Goal: Information Seeking & Learning: Find specific fact

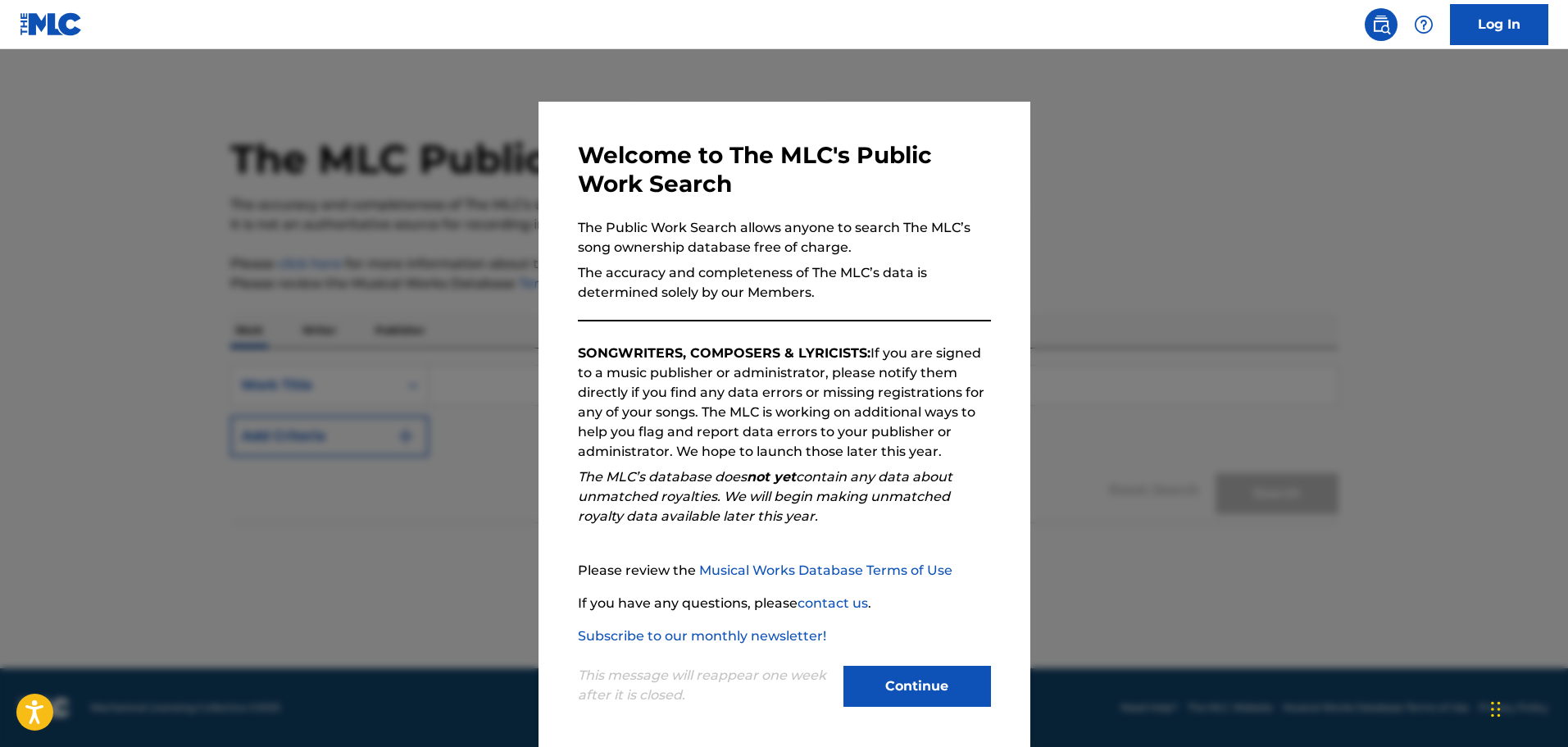
scroll to position [3, 0]
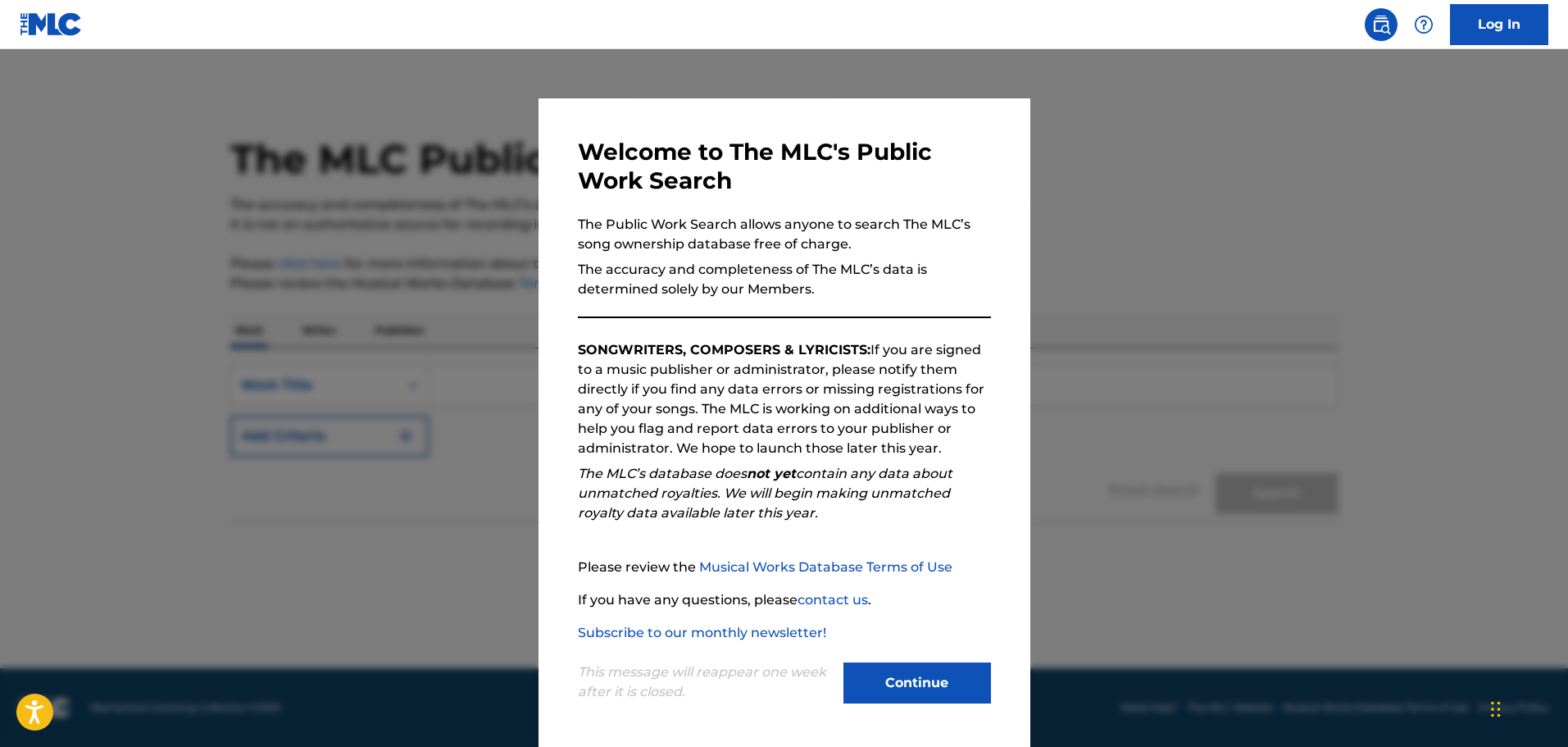
click at [924, 681] on button "Continue" at bounding box center [917, 683] width 148 height 41
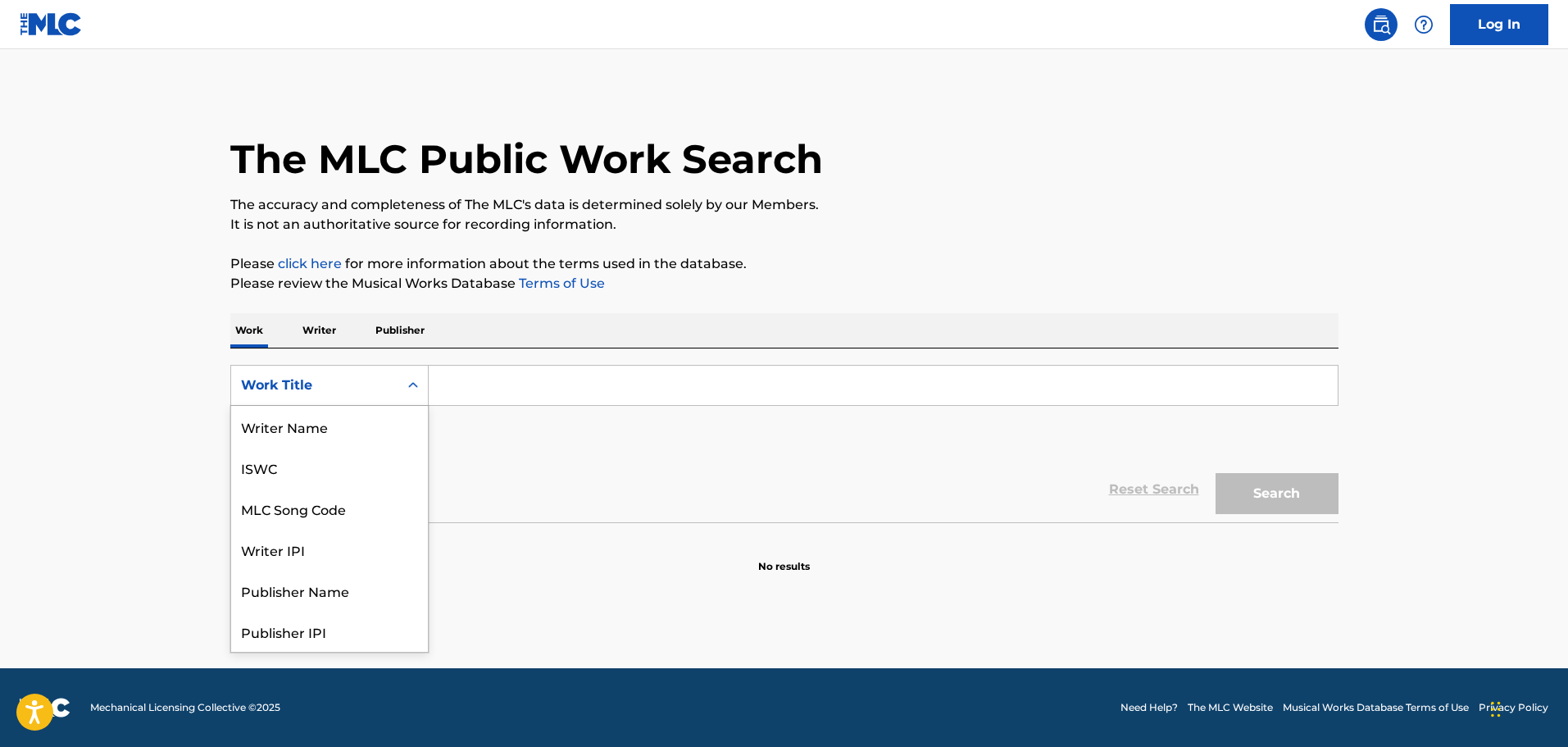
click at [391, 387] on div "Work Title" at bounding box center [315, 385] width 167 height 31
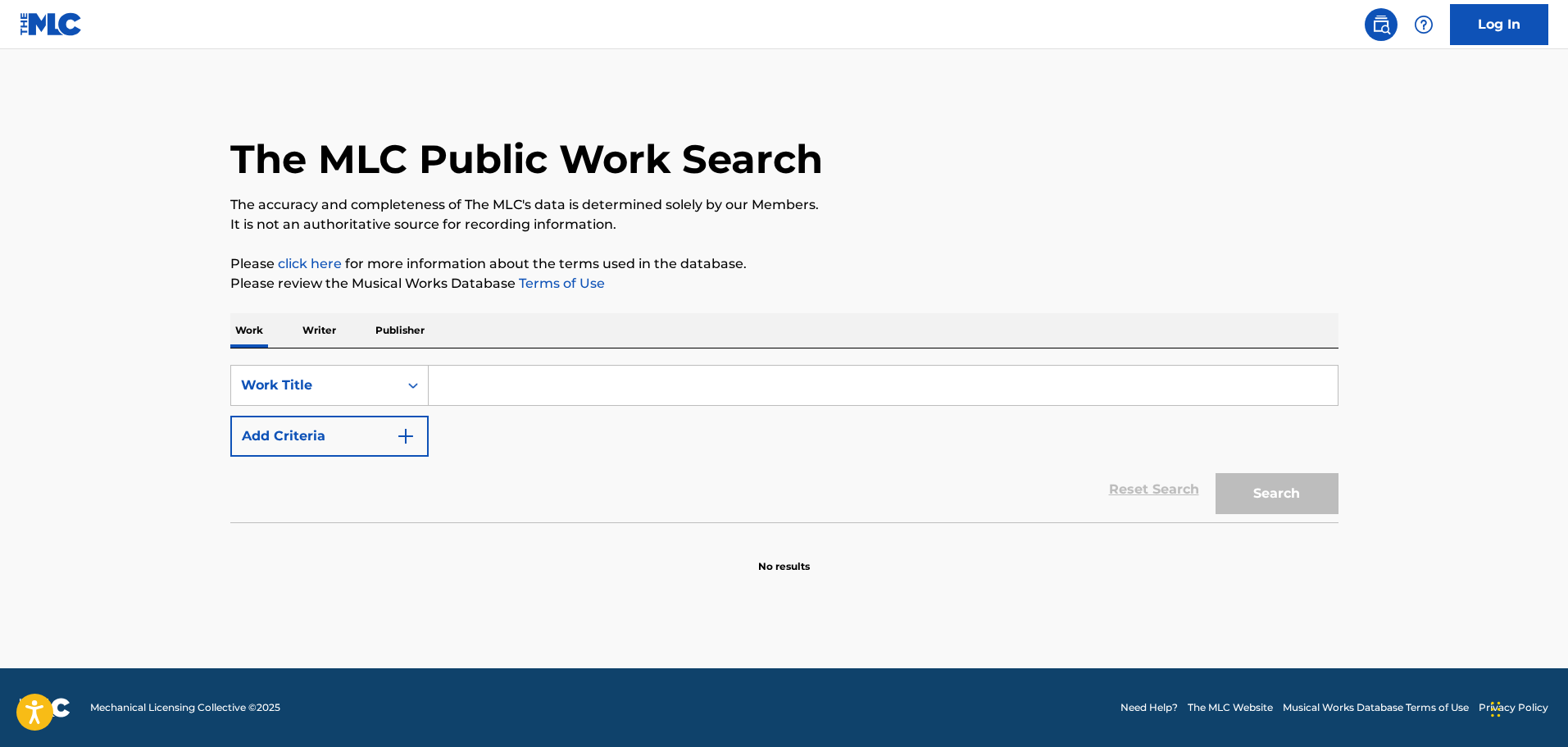
click at [490, 386] on input "Search Form" at bounding box center [883, 384] width 909 height 39
type input "D"
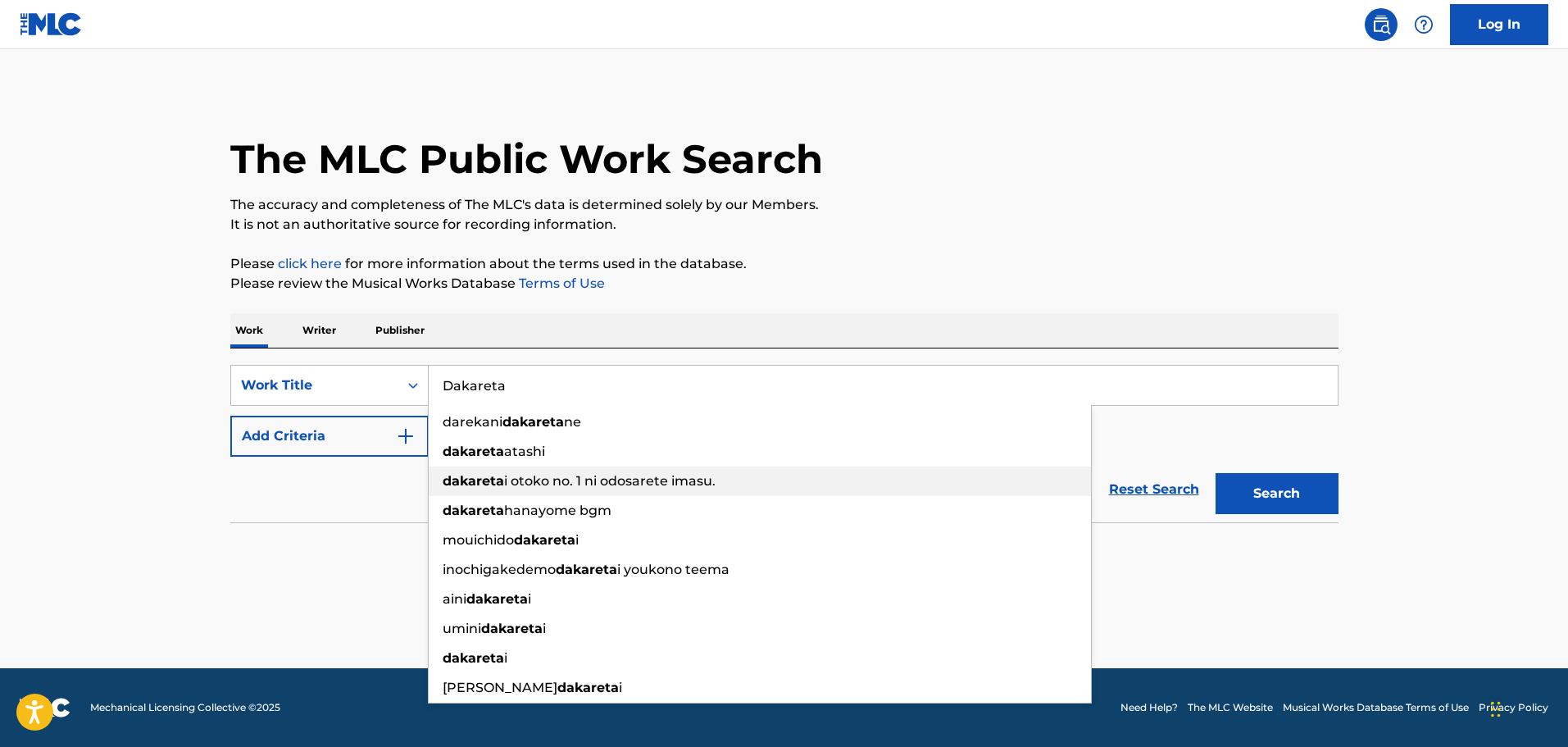
type input "Dakareta"
click at [591, 479] on span "i otoko no. 1 ni odosarete imasu." at bounding box center [610, 481] width 211 height 16
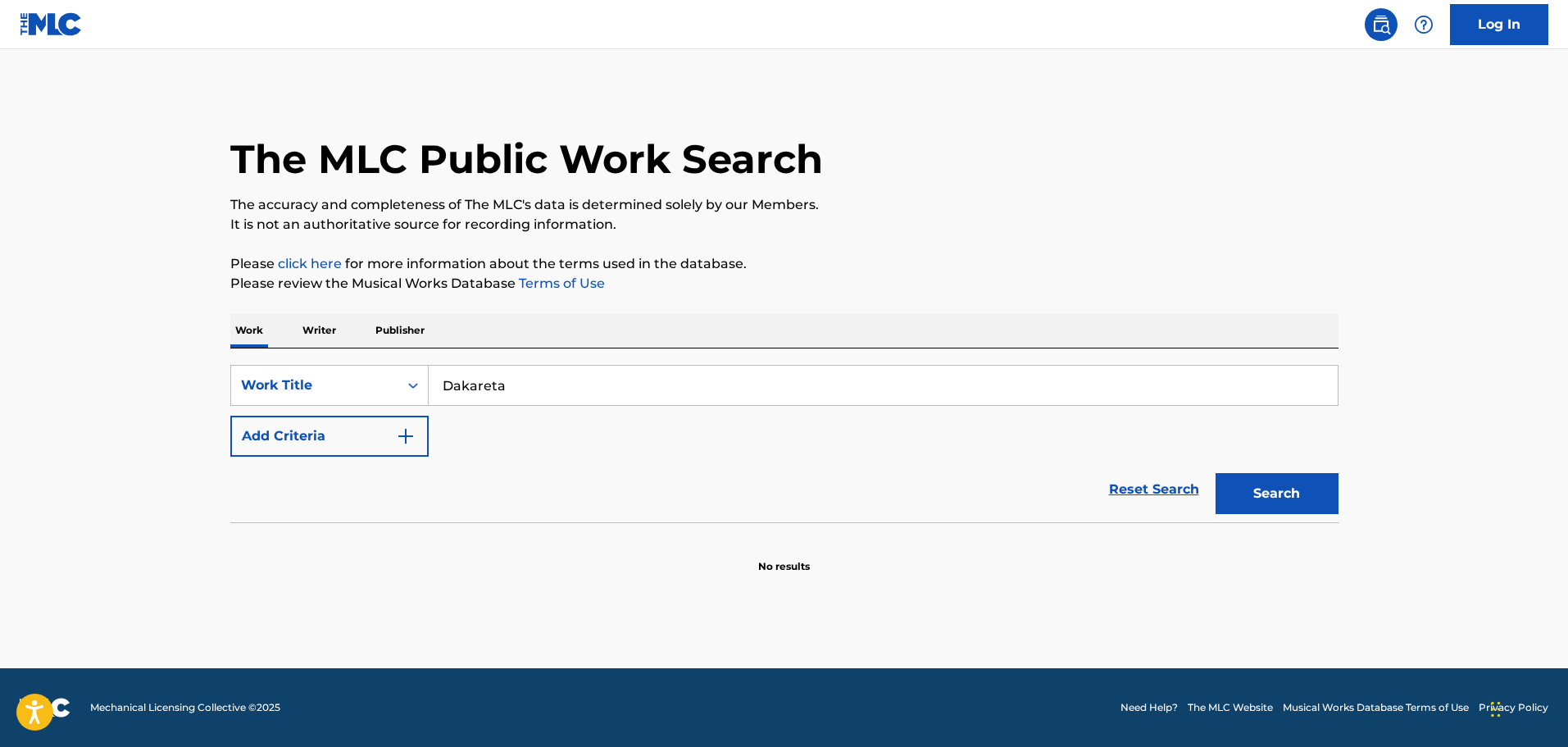
click at [1267, 485] on button "Search" at bounding box center [1277, 493] width 123 height 41
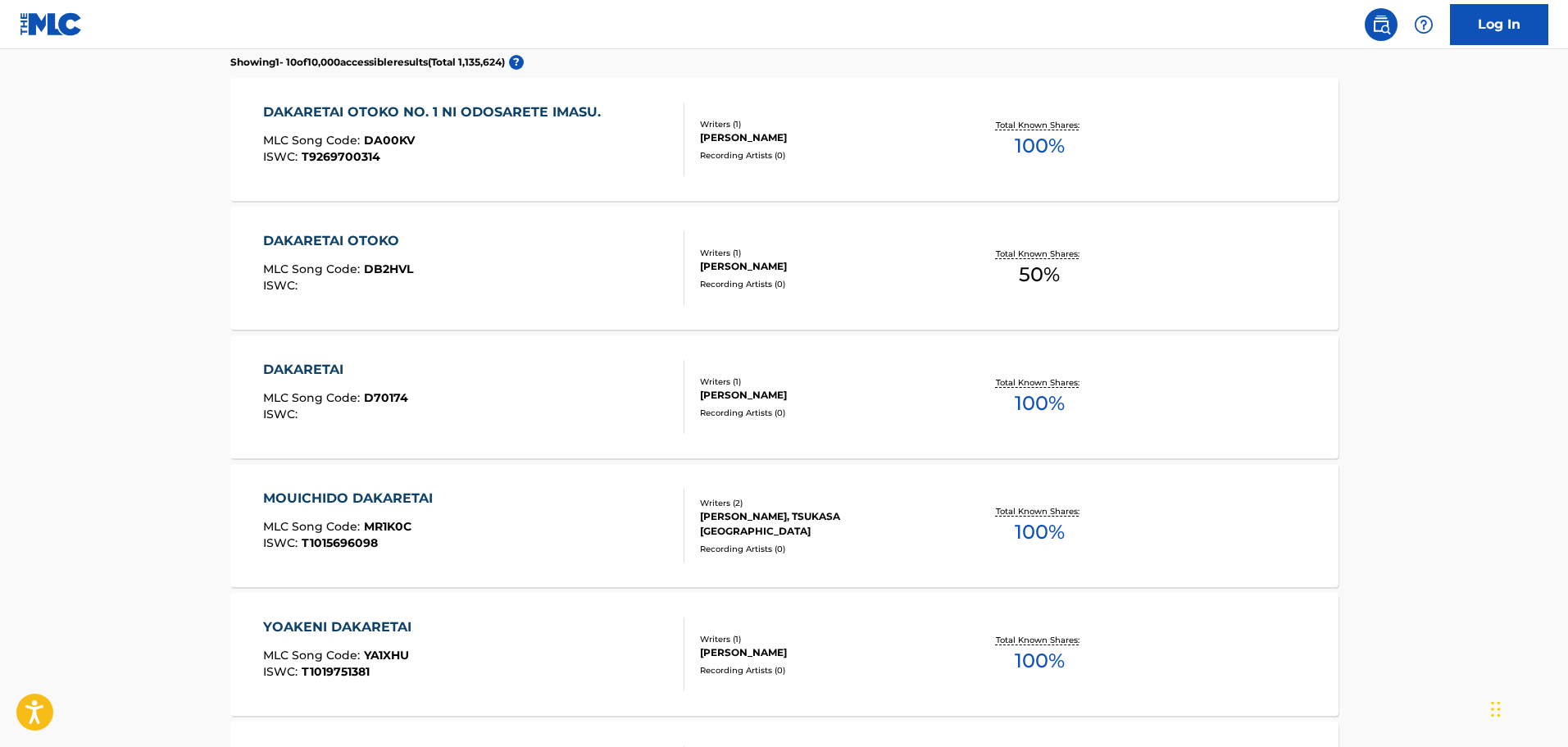
scroll to position [410, 0]
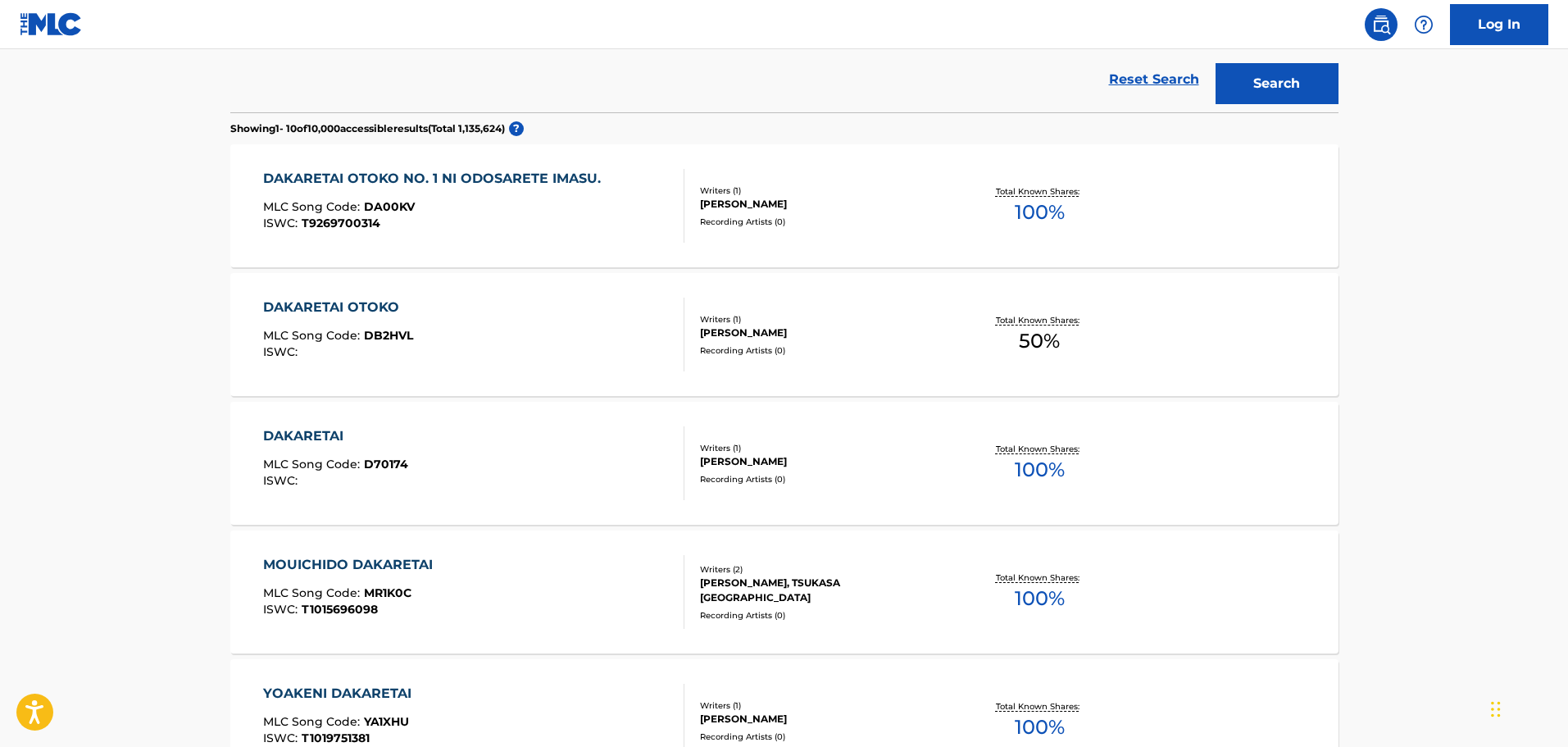
click at [437, 172] on div "DAKARETAI OTOKO NO. 1 NI ODOSARETE IMASU." at bounding box center [437, 178] width 346 height 20
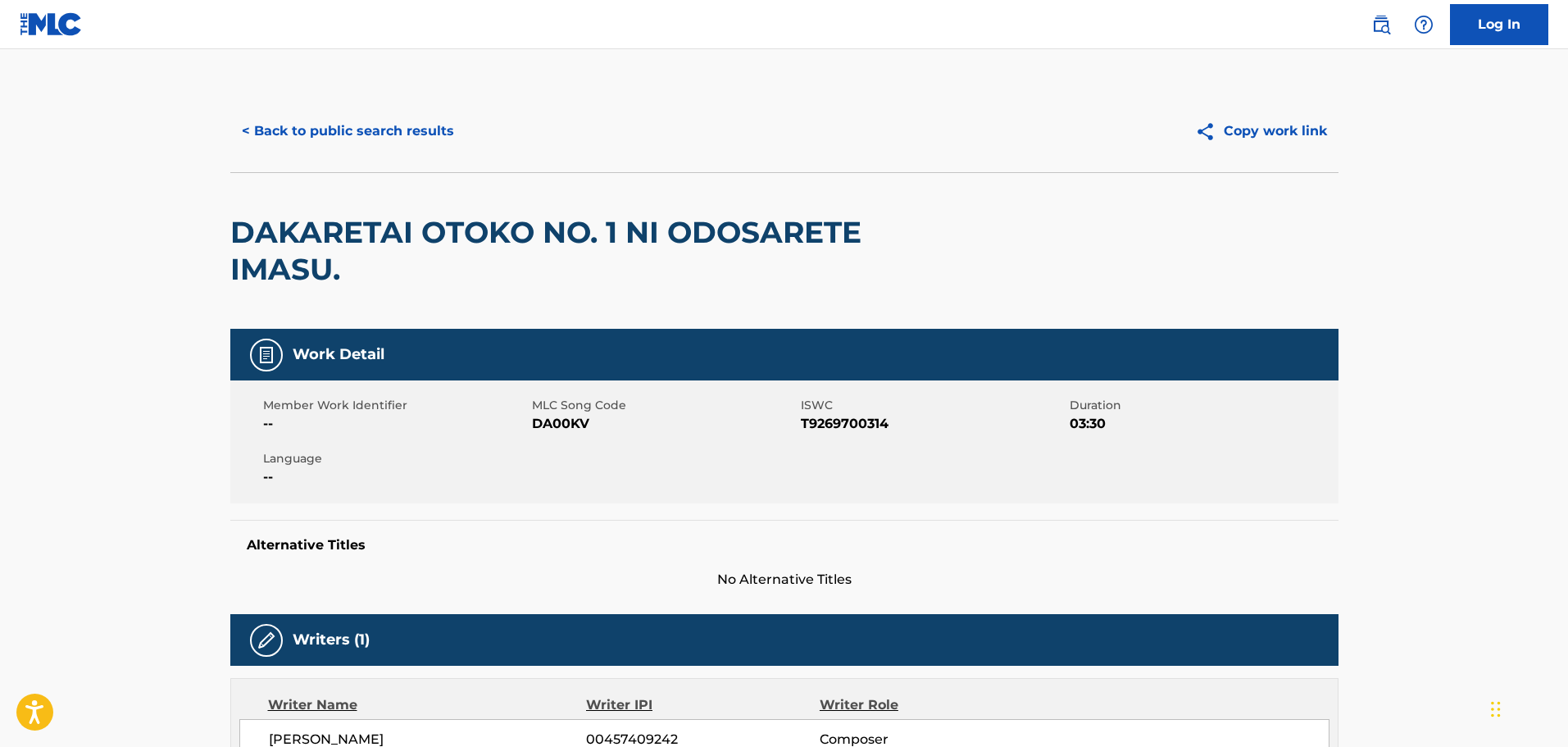
click at [408, 121] on button "< Back to public search results" at bounding box center [348, 130] width 236 height 41
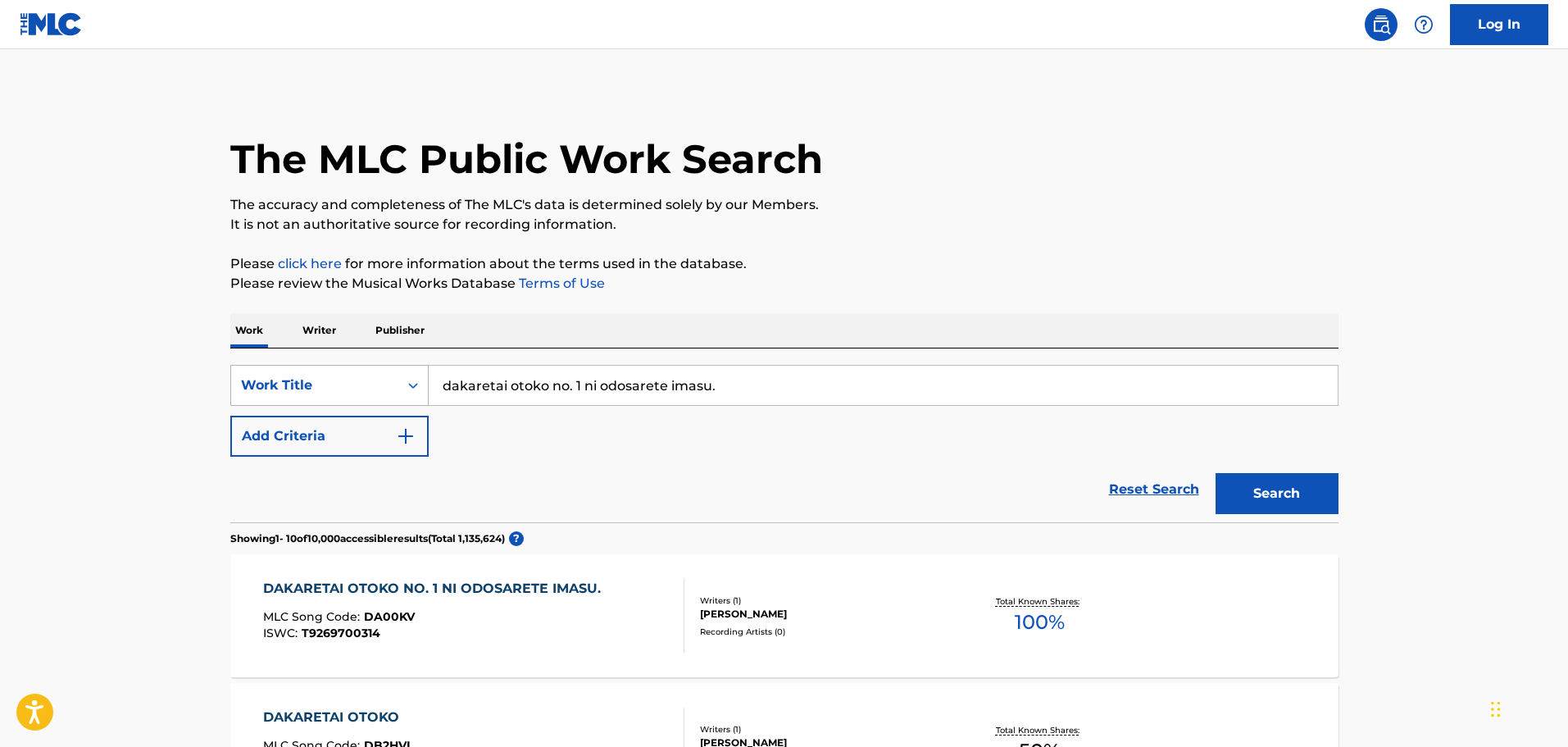
click at [422, 379] on div "Search Form" at bounding box center [413, 385] width 30 height 30
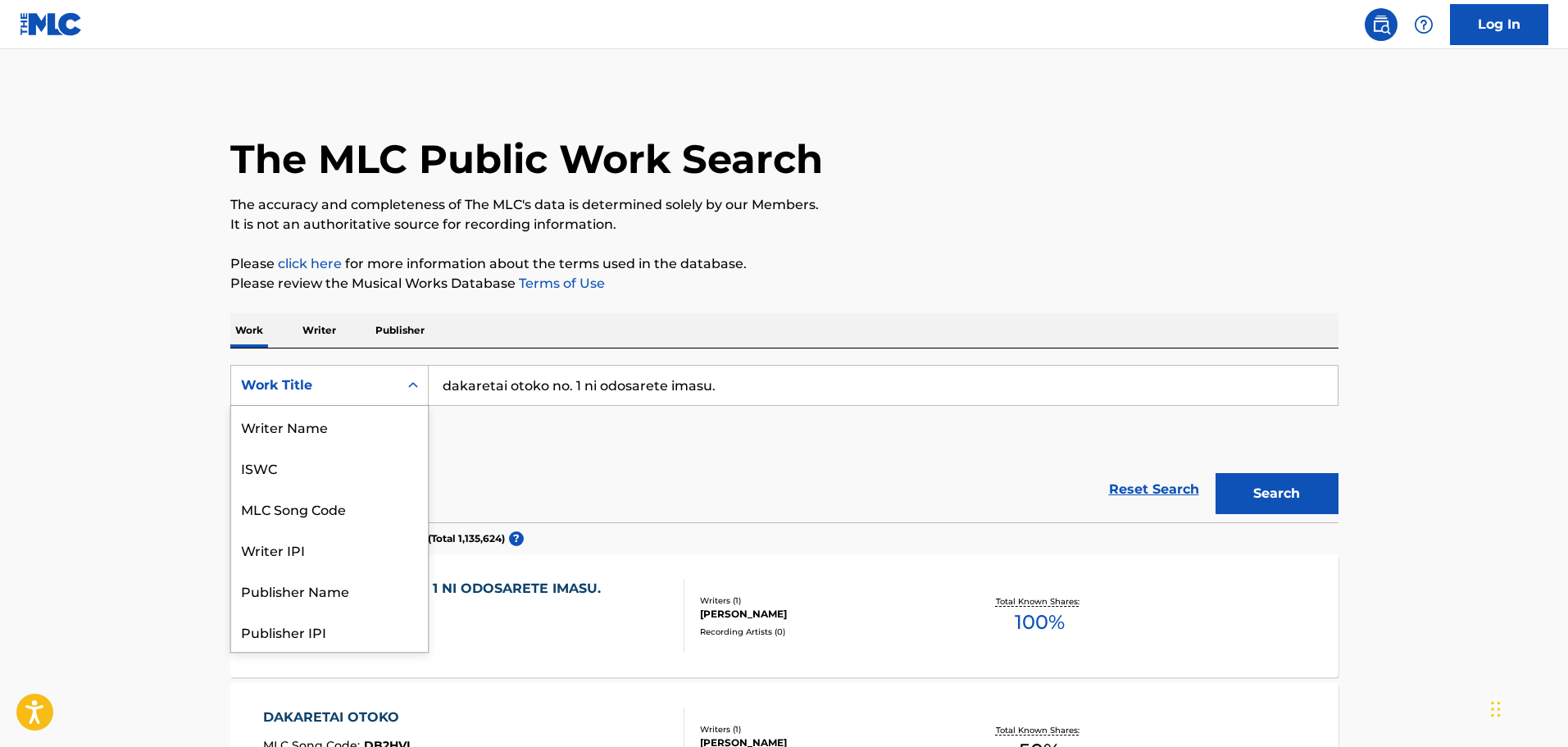
scroll to position [82, 0]
click at [599, 479] on div "Reset Search Search" at bounding box center [784, 489] width 1109 height 65
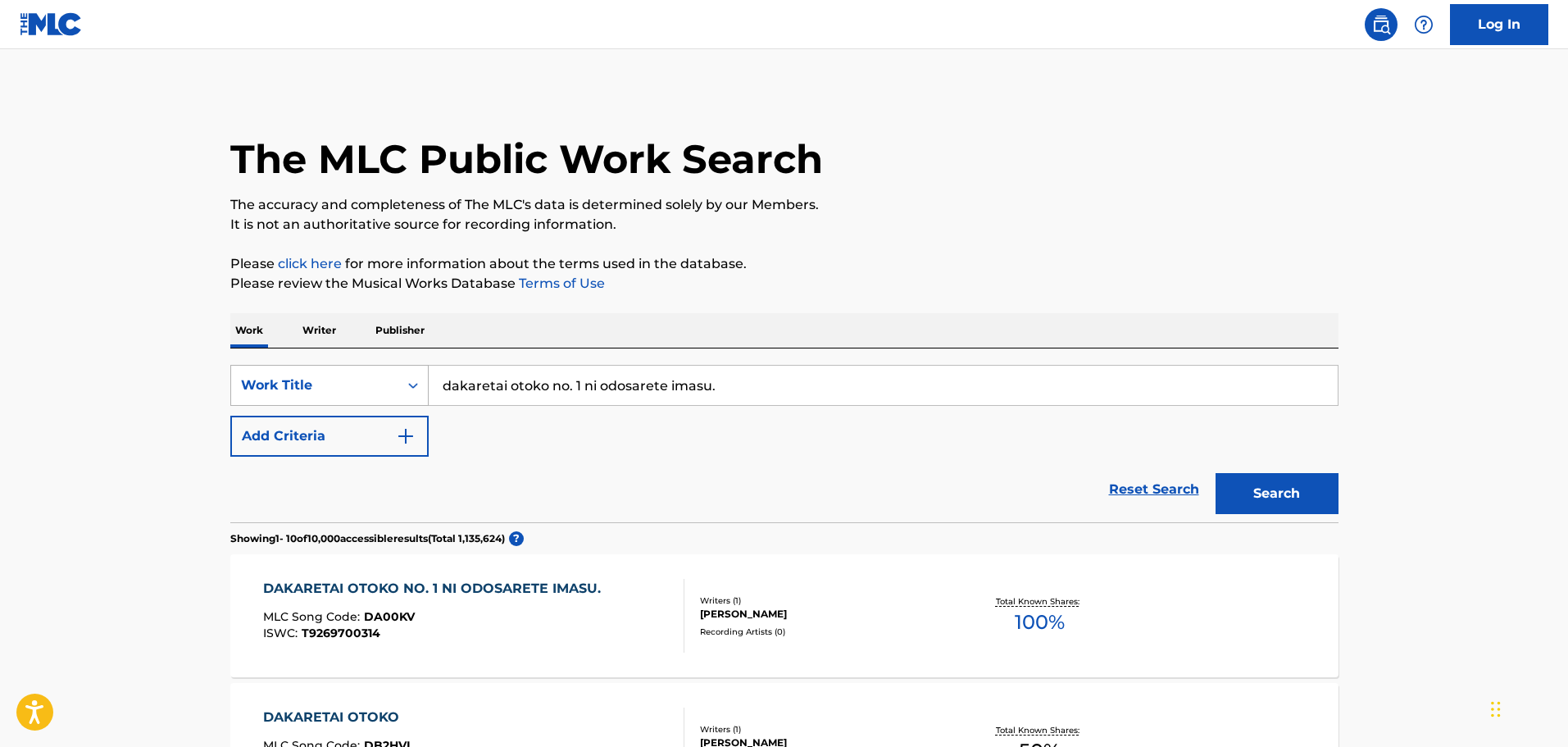
drag, startPoint x: 723, startPoint y: 379, endPoint x: 401, endPoint y: 379, distance: 322.0
click at [401, 379] on div "SearchWithCriteria08c23fc0-64df-4155-84a1-898f94c6ffbe Work Title dakaretai oto…" at bounding box center [784, 385] width 1109 height 41
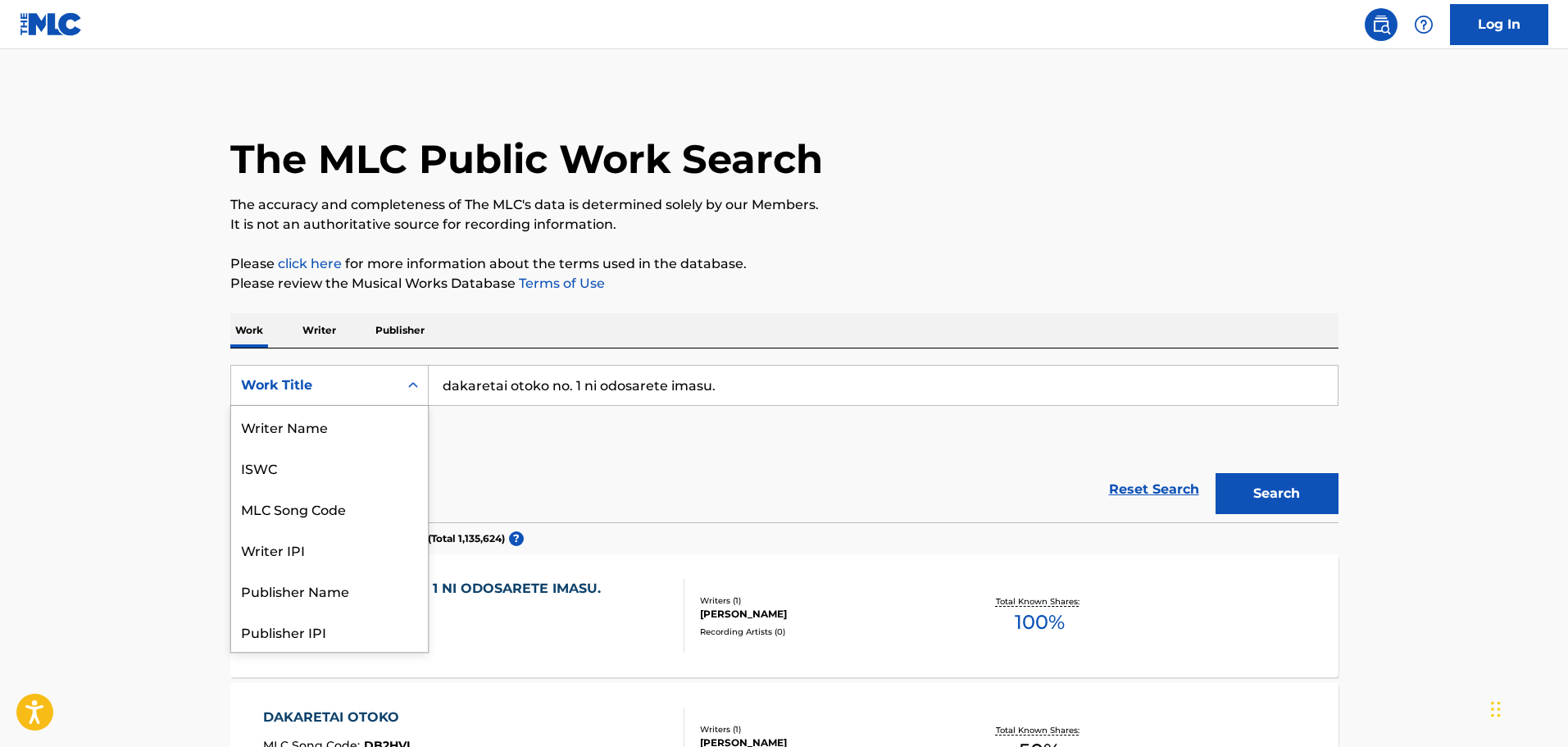
click at [389, 379] on div "Work Title" at bounding box center [315, 385] width 167 height 31
click at [351, 478] on div "ISWC" at bounding box center [330, 467] width 197 height 41
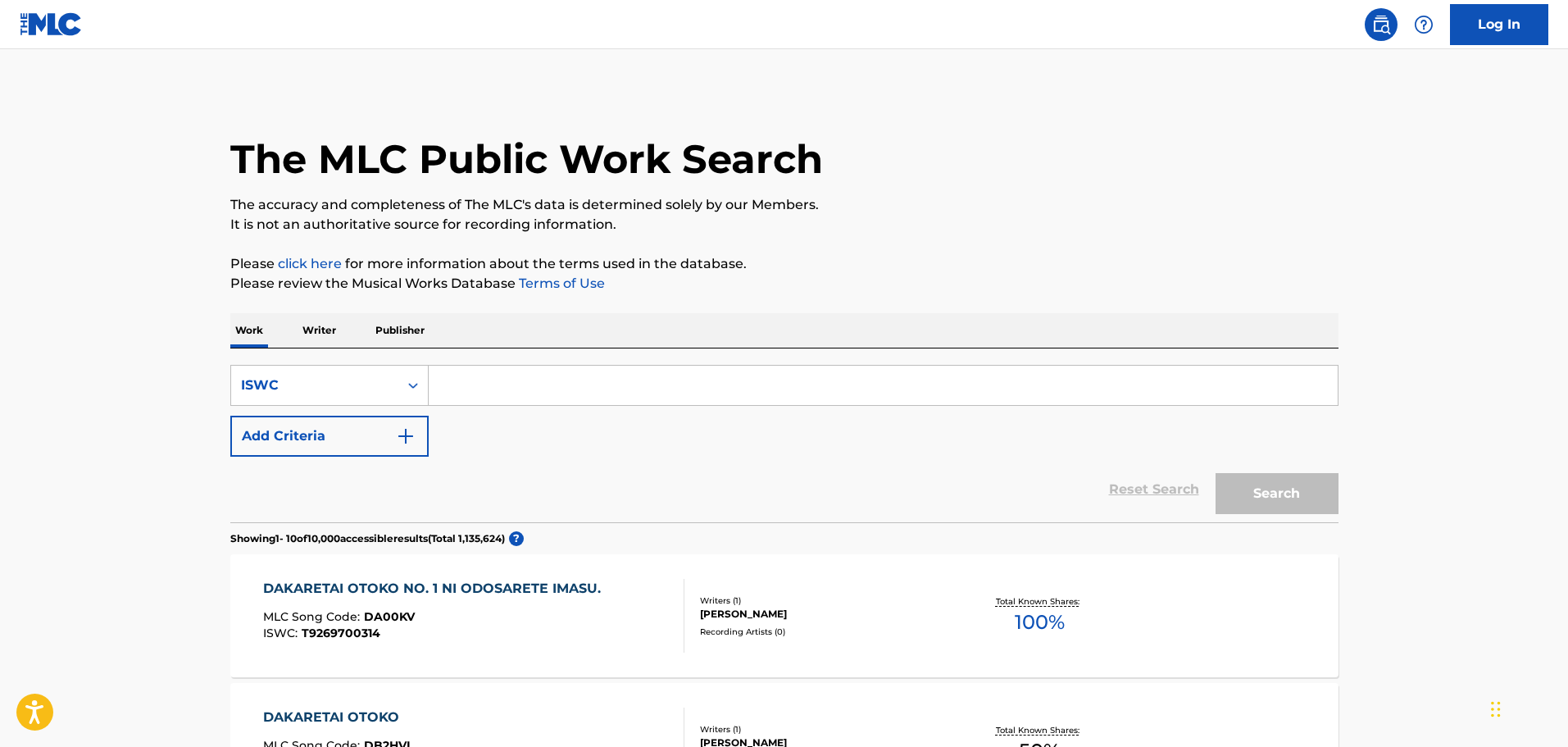
click at [502, 377] on input "Search Form" at bounding box center [883, 384] width 909 height 39
paste input "T1011508215"
click at [1273, 479] on button "Search" at bounding box center [1277, 493] width 123 height 41
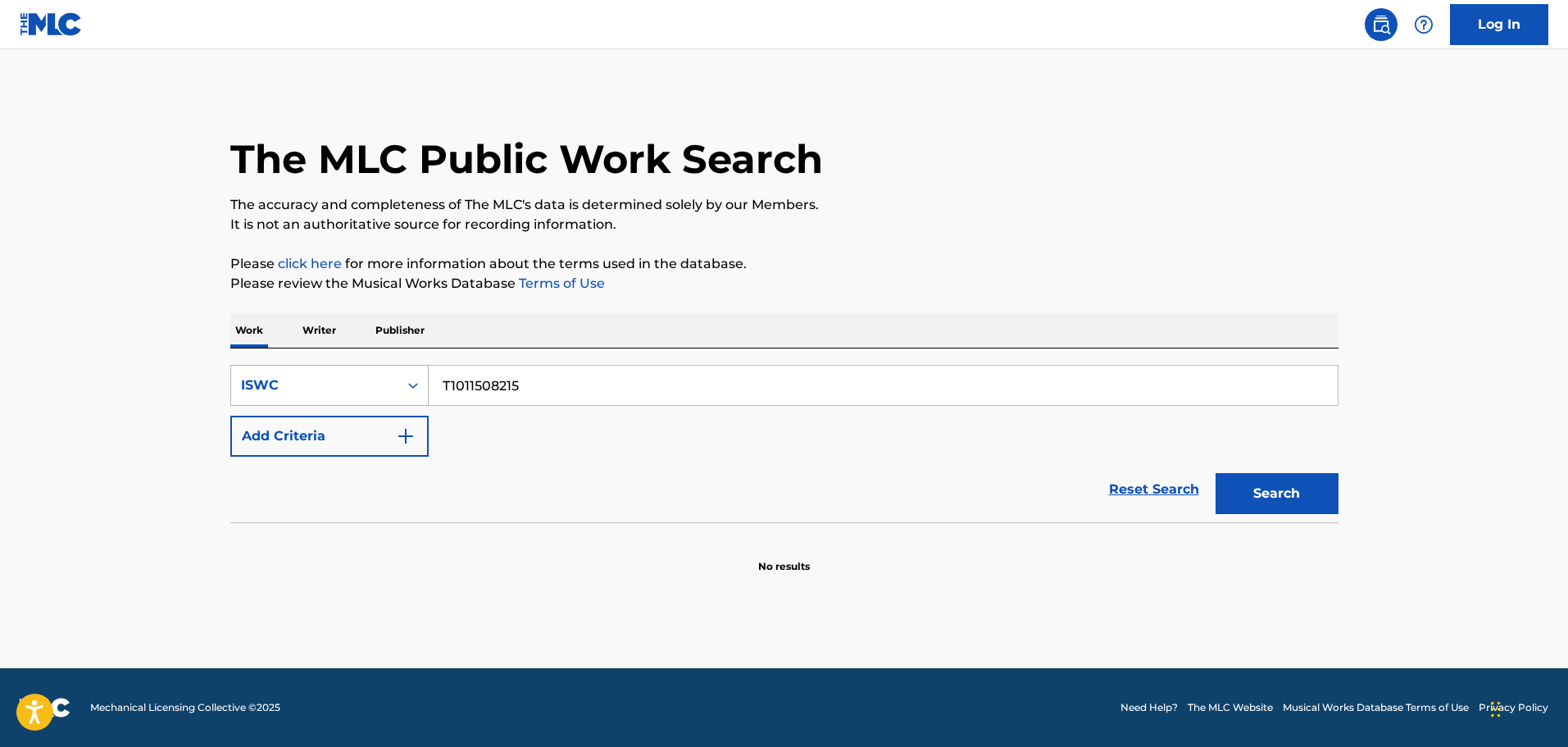
drag, startPoint x: 583, startPoint y: 376, endPoint x: 231, endPoint y: 380, distance: 352.0
click at [228, 376] on div "The MLC Public Work Search The accuracy and completeness of The MLC's data is d…" at bounding box center [784, 332] width 1148 height 484
paste input "526022"
click at [1262, 504] on button "Search" at bounding box center [1277, 493] width 123 height 41
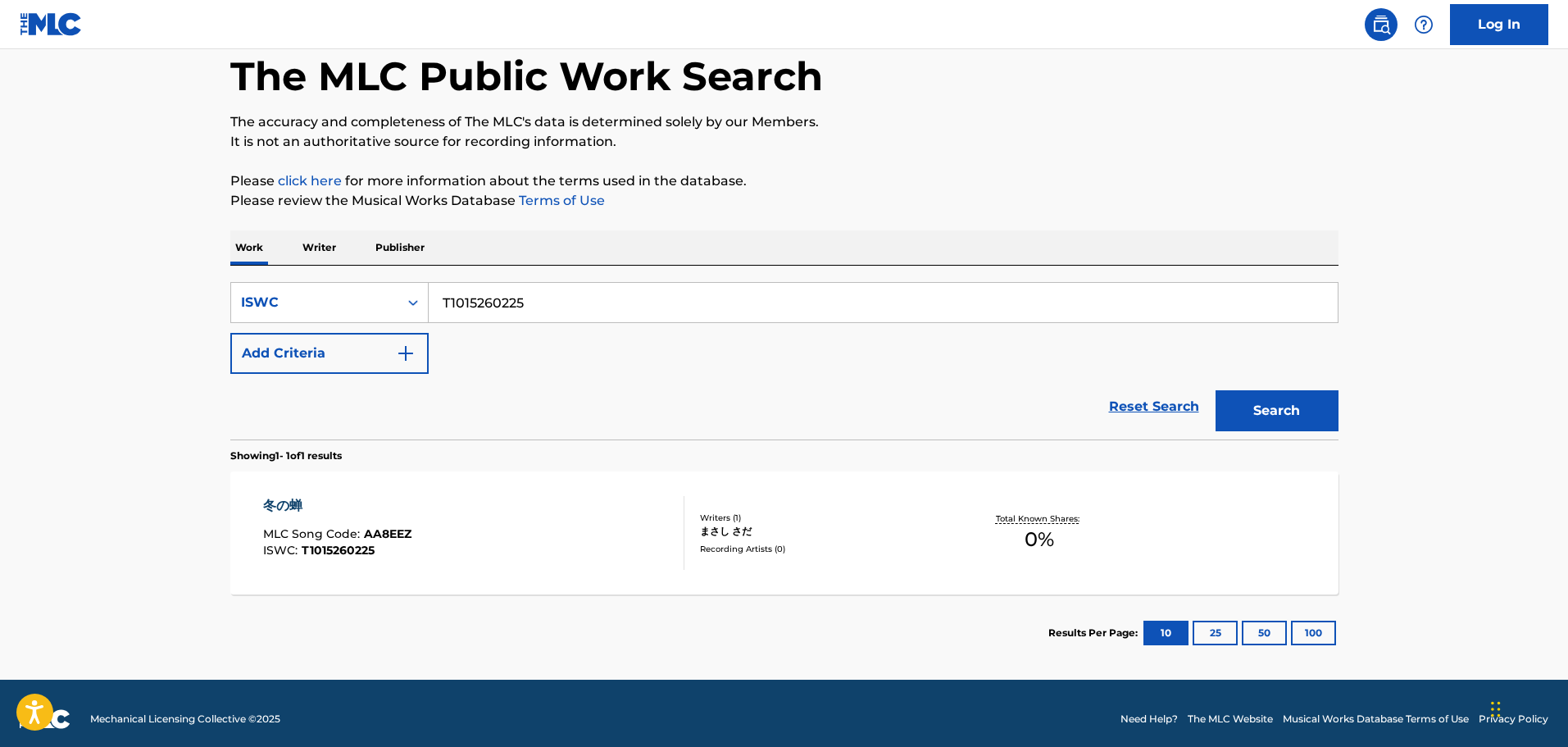
scroll to position [94, 0]
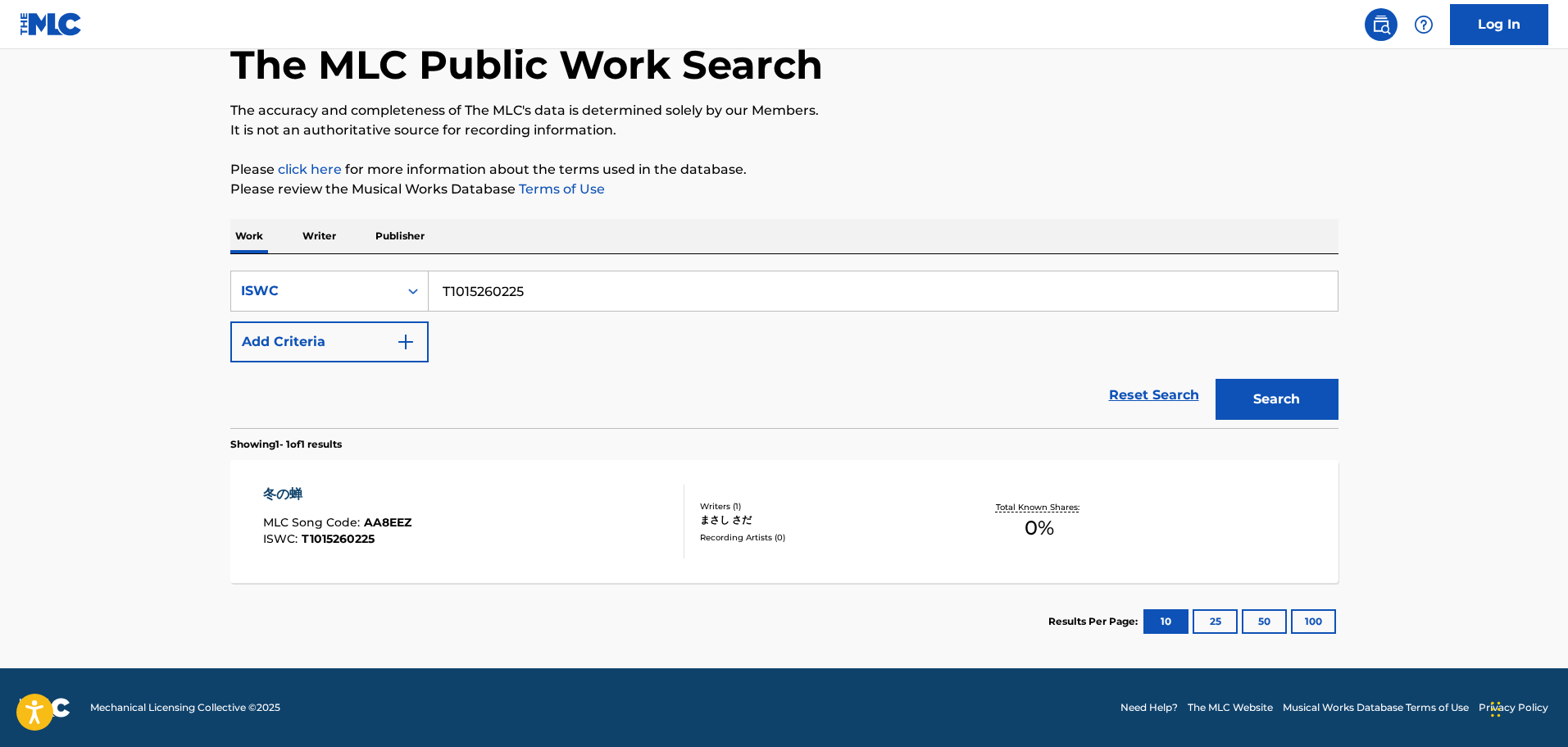
drag, startPoint x: 582, startPoint y: 293, endPoint x: 406, endPoint y: 265, distance: 178.2
click at [397, 263] on div "SearchWithCriteriacb3faae6-4b7e-4e36-8415-00d5ef9430e9 ISWC T1015260225 Add Cri…" at bounding box center [784, 341] width 1109 height 174
paste input "9132700744"
type input "T9132700744"
click at [1270, 399] on button "Search" at bounding box center [1277, 399] width 123 height 41
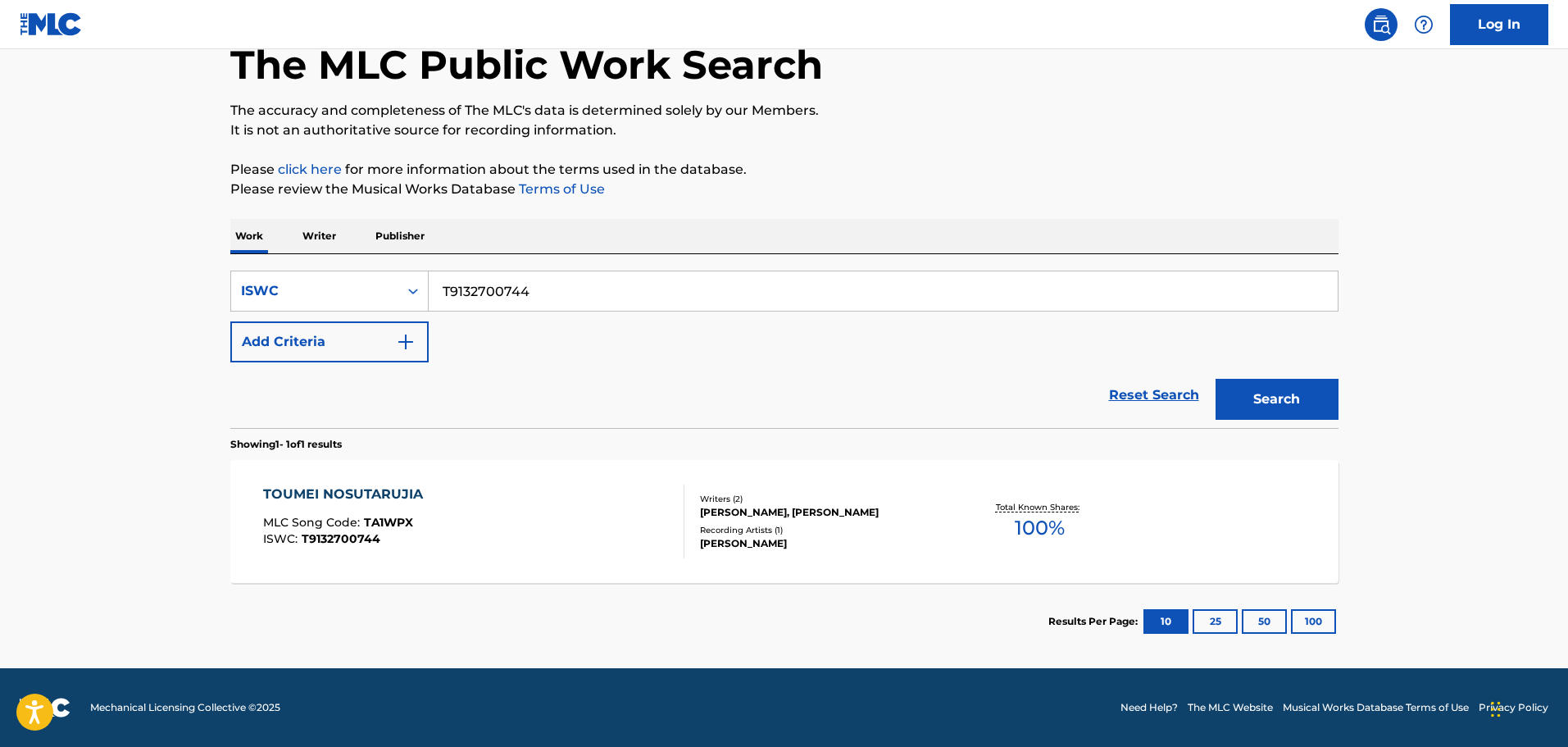
click at [1036, 533] on span "100 %" at bounding box center [1040, 528] width 50 height 30
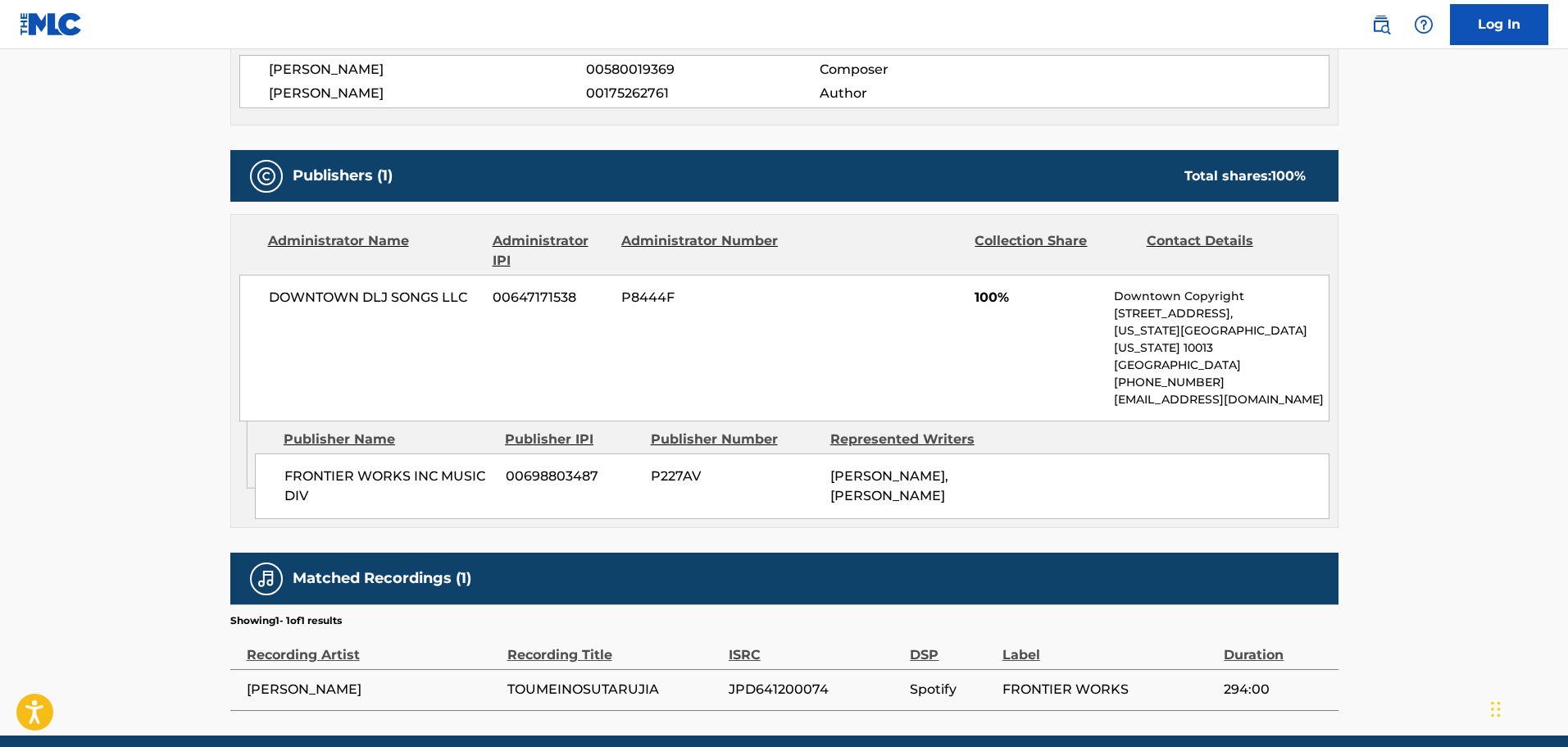
scroll to position [677, 0]
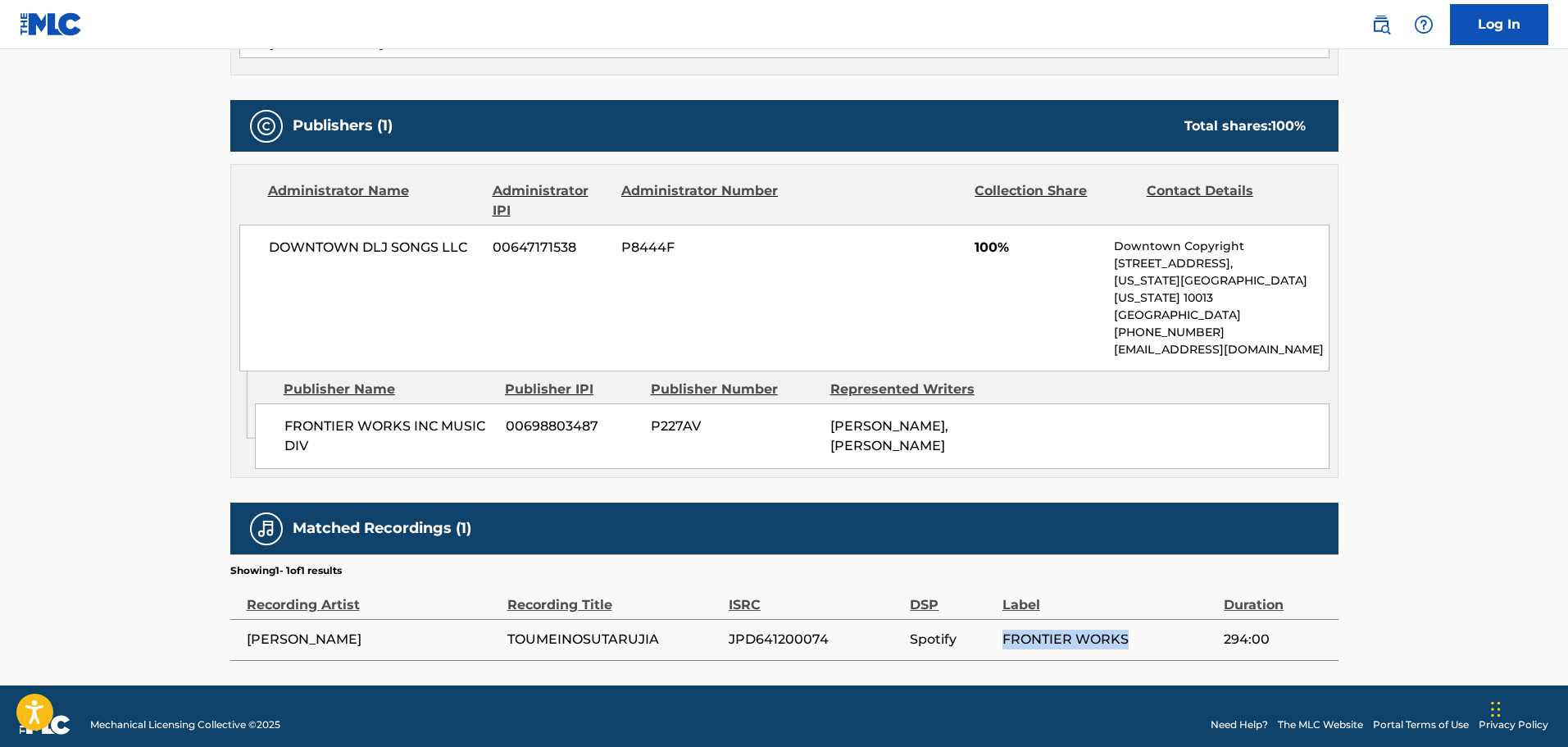
drag, startPoint x: 1131, startPoint y: 620, endPoint x: 992, endPoint y: 617, distance: 139.0
click at [992, 619] on tr "[PERSON_NAME] JPD641200074 Spotify FRONTIER WORKS 294:00" at bounding box center [784, 639] width 1109 height 41
copy tr "FRONTIER WORKS"
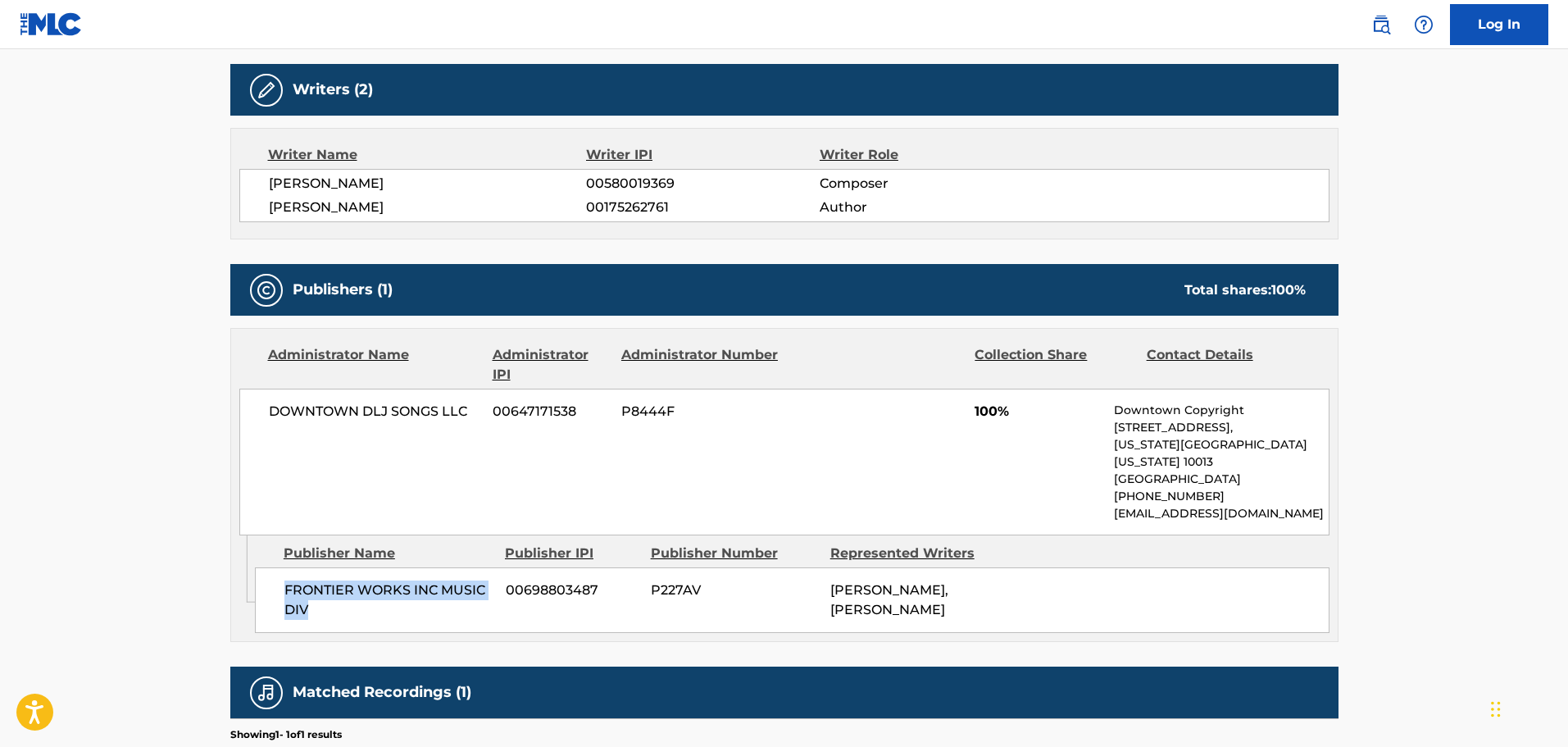
drag, startPoint x: 317, startPoint y: 598, endPoint x: 277, endPoint y: 573, distance: 47.2
click at [277, 573] on div "FRONTIER WORKS INC MUSIC DIV 00698803487 P227AV [PERSON_NAME], [PERSON_NAME]" at bounding box center [792, 599] width 1075 height 65
copy span "FRONTIER WORKS INC MUSIC DIV"
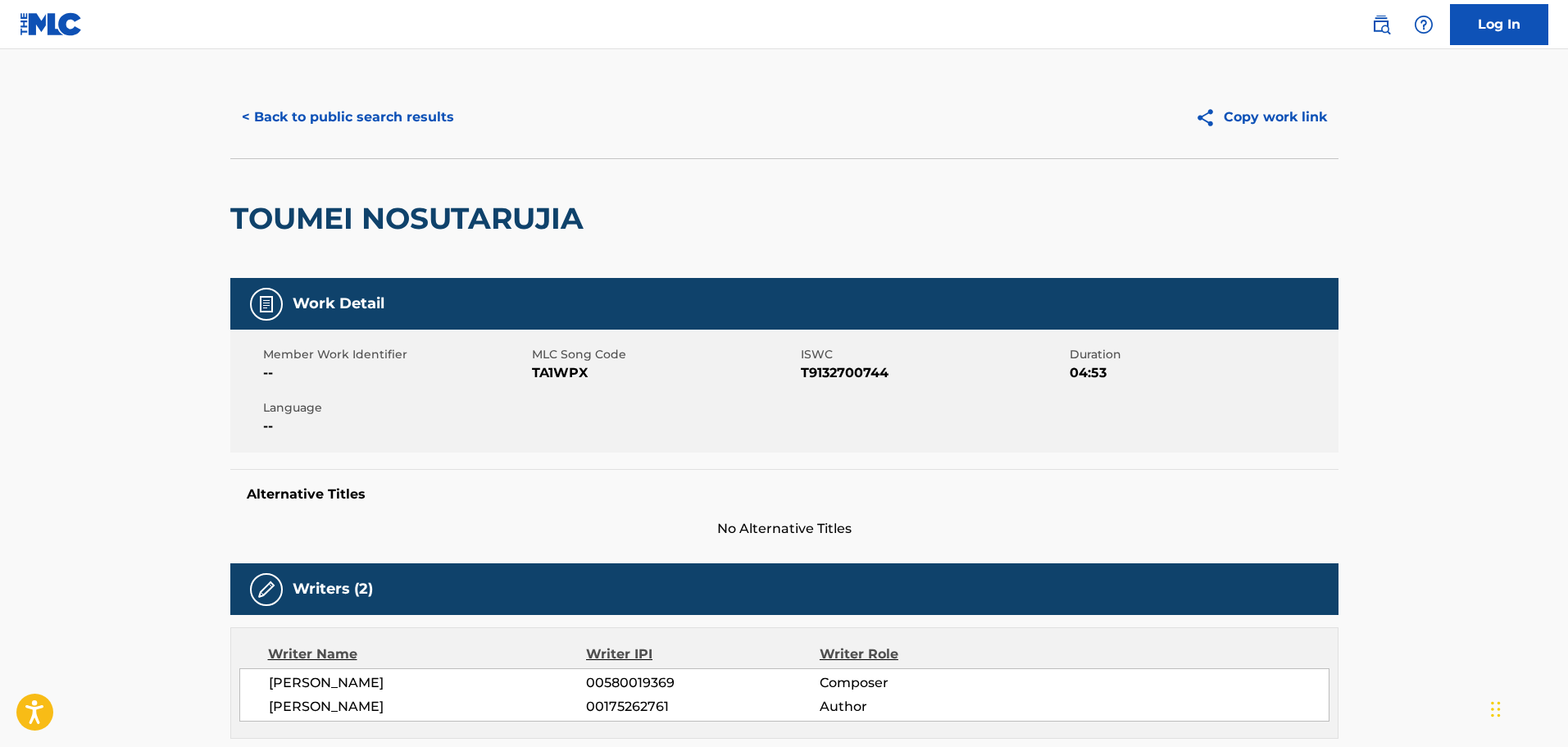
scroll to position [0, 0]
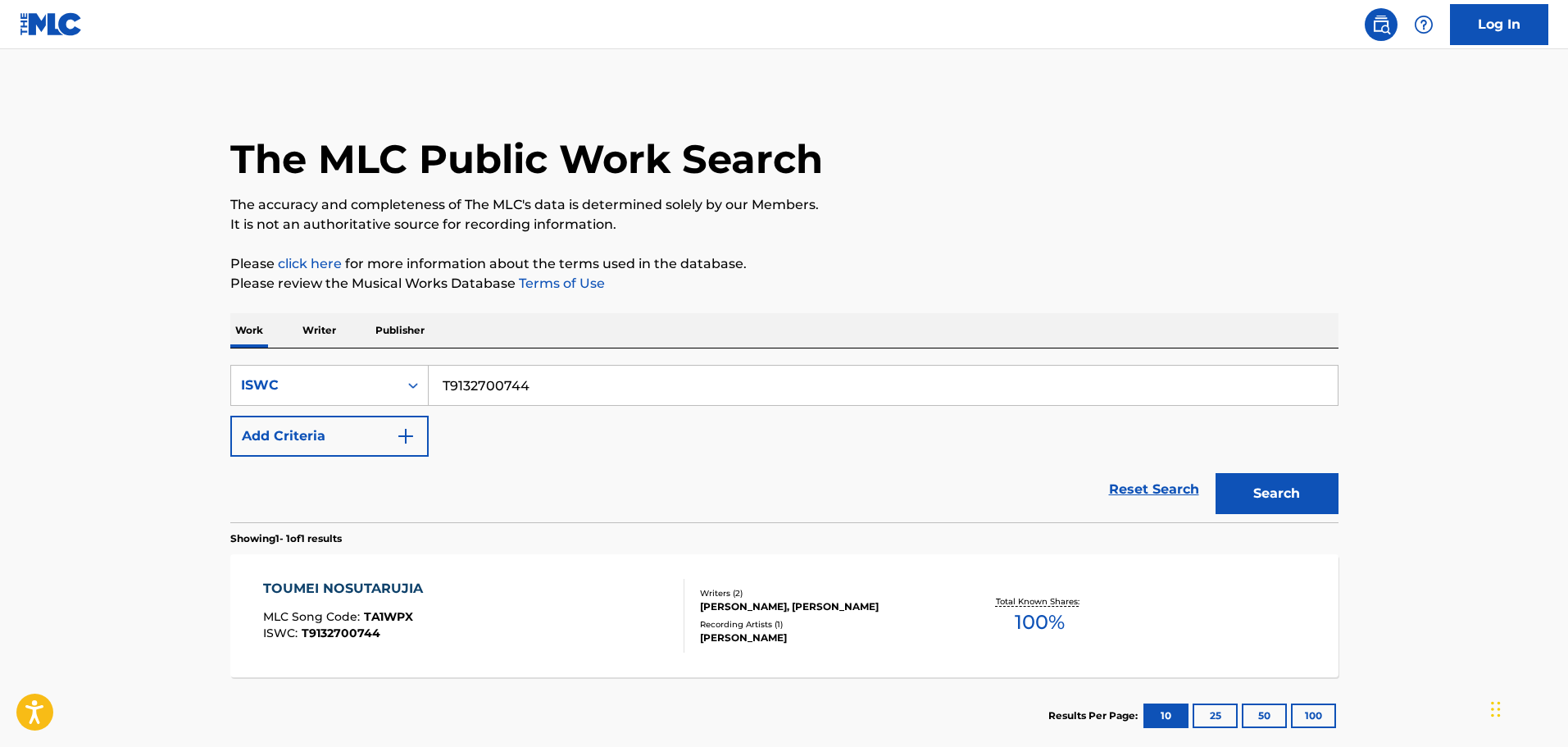
scroll to position [51, 0]
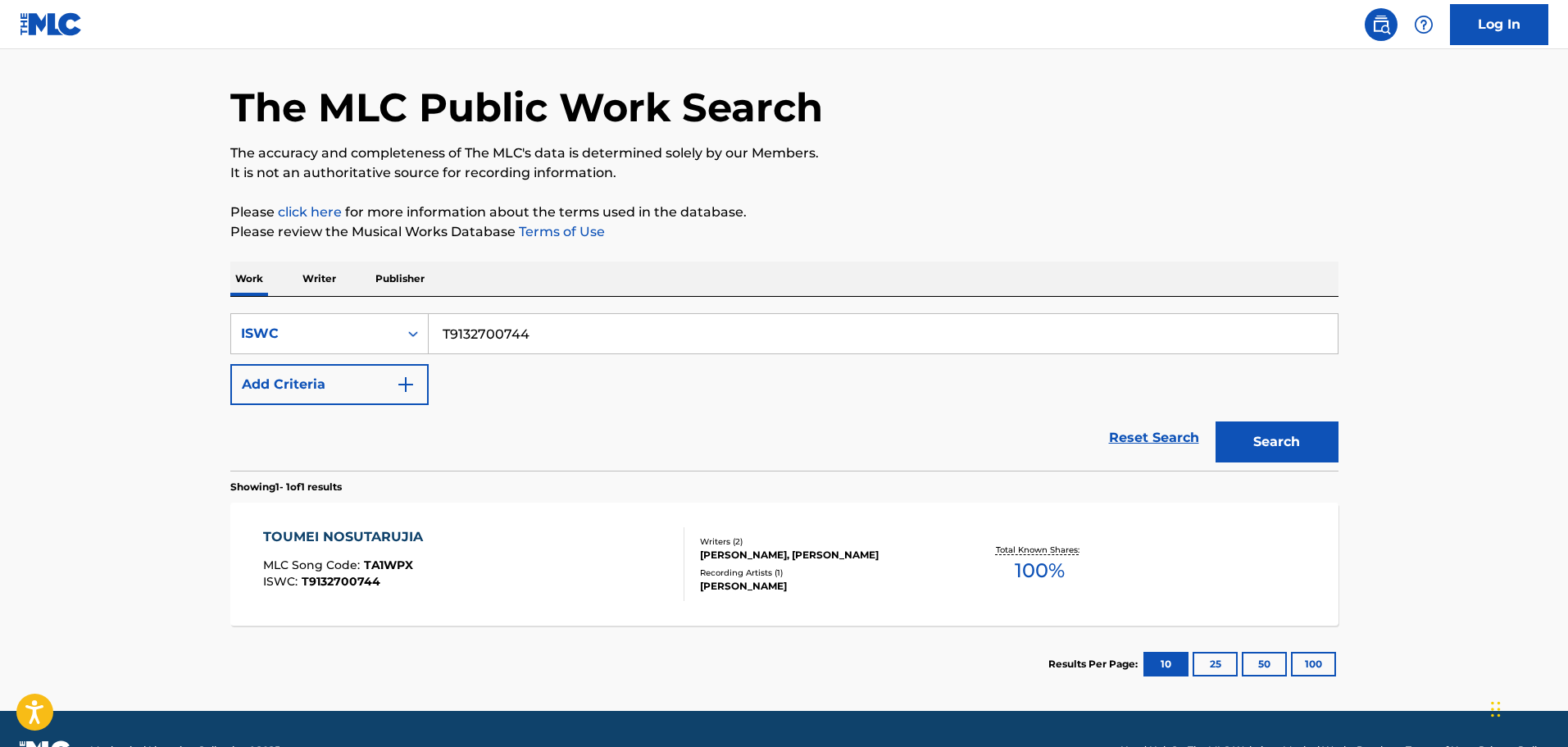
click at [397, 281] on p "Publisher" at bounding box center [400, 279] width 59 height 35
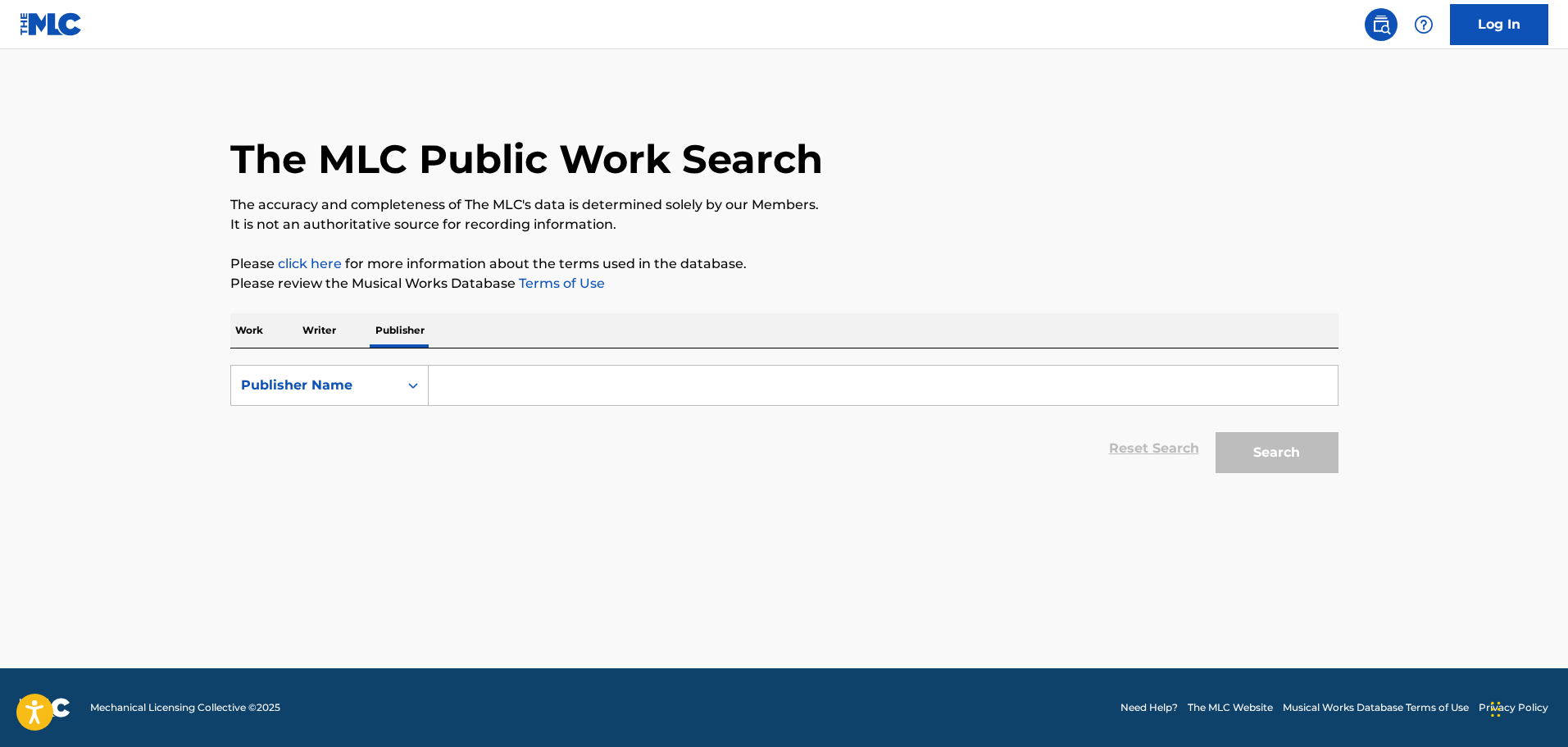
drag, startPoint x: 538, startPoint y: 411, endPoint x: 536, endPoint y: 389, distance: 22.1
click at [538, 410] on form "SearchWithCriteria7a8bcfdf-79a8-4fec-a42c-c888d7ddf7e2 Publisher Name Reset Sea…" at bounding box center [784, 424] width 1109 height 117
click at [534, 386] on input "Search Form" at bounding box center [883, 384] width 909 height 39
paste input "FRONTIER WORKS INC MUSIC DIV"
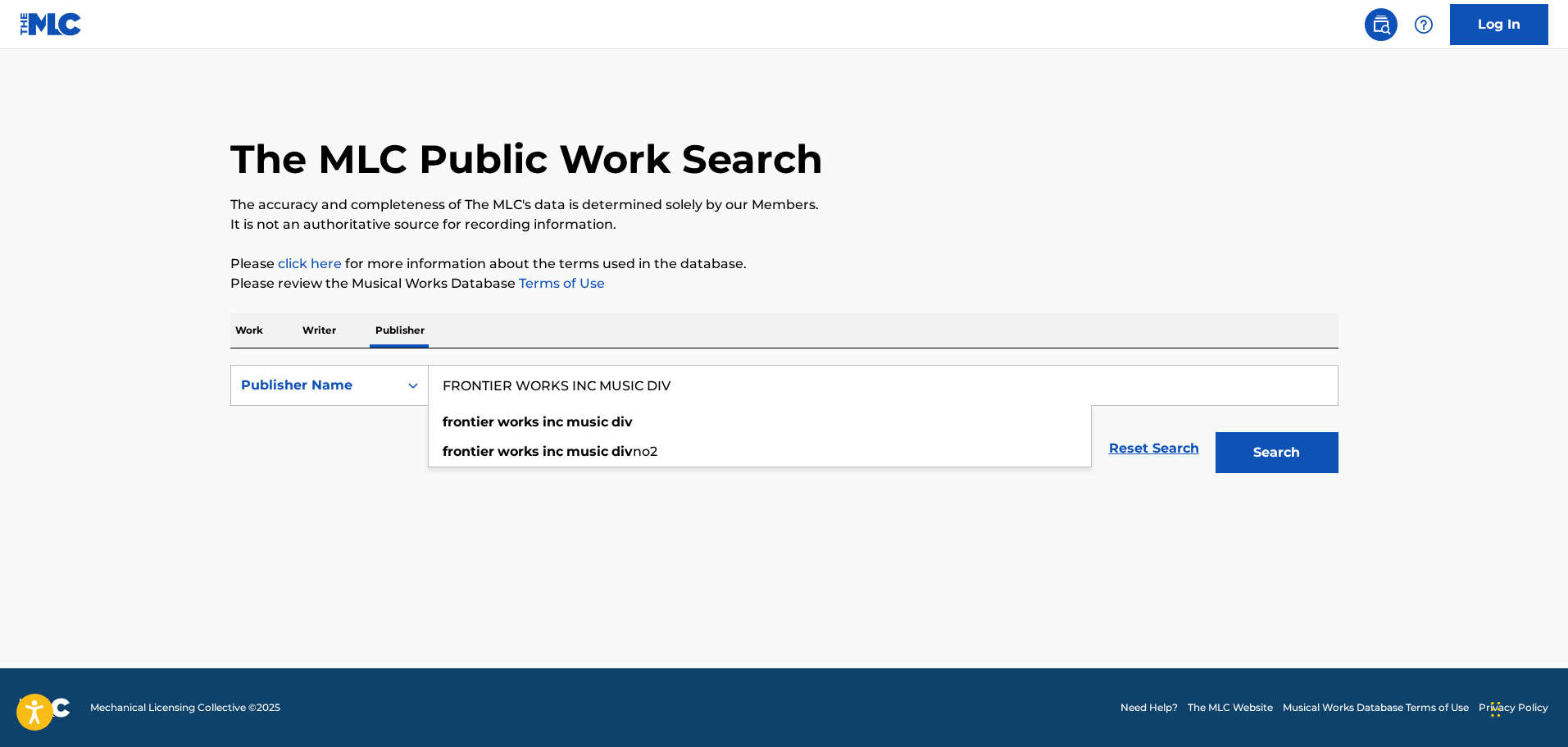
type input "FRONTIER WORKS INC MUSIC DIV"
click at [1306, 452] on button "Search" at bounding box center [1277, 452] width 123 height 41
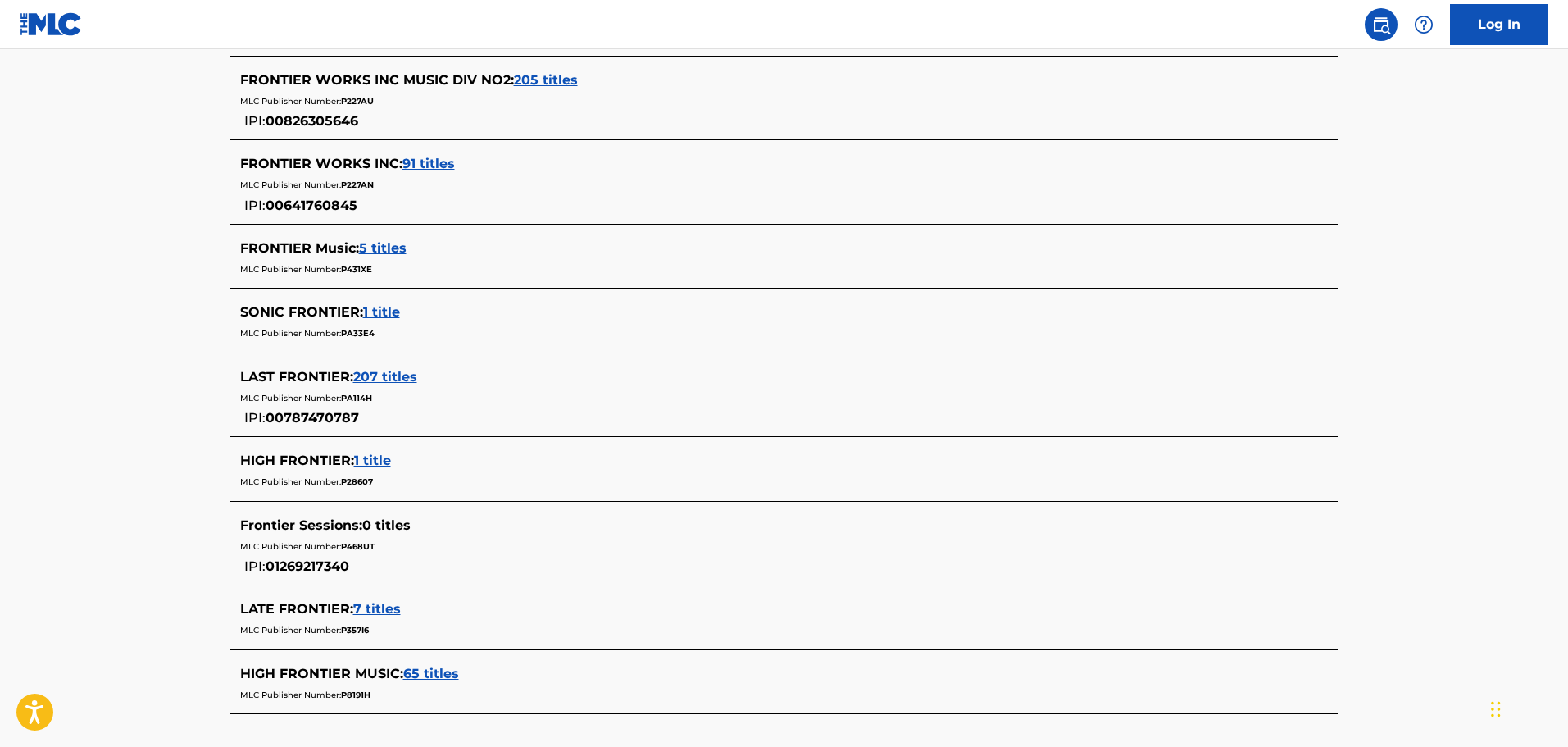
scroll to position [412, 0]
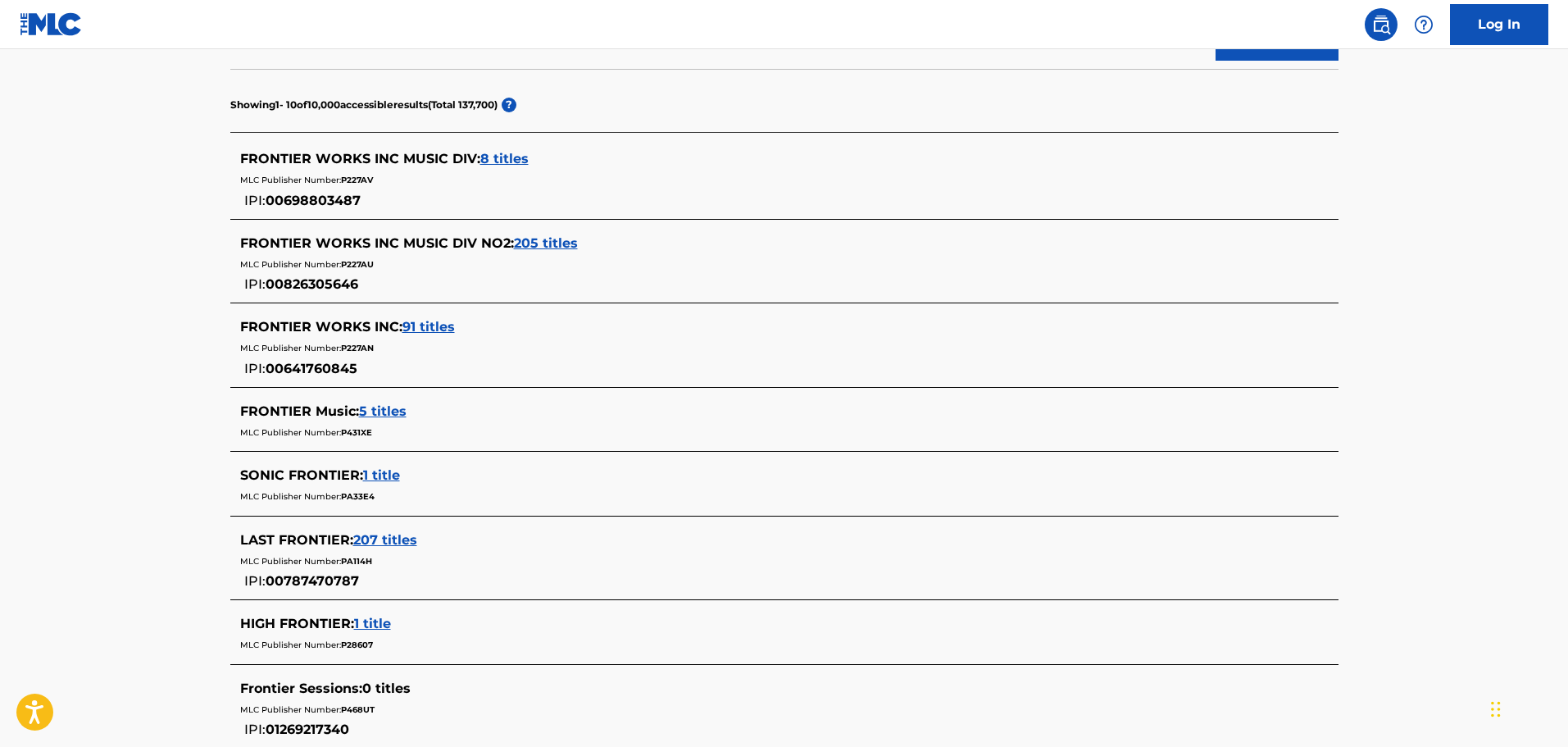
click at [523, 161] on span "8 titles" at bounding box center [504, 158] width 49 height 16
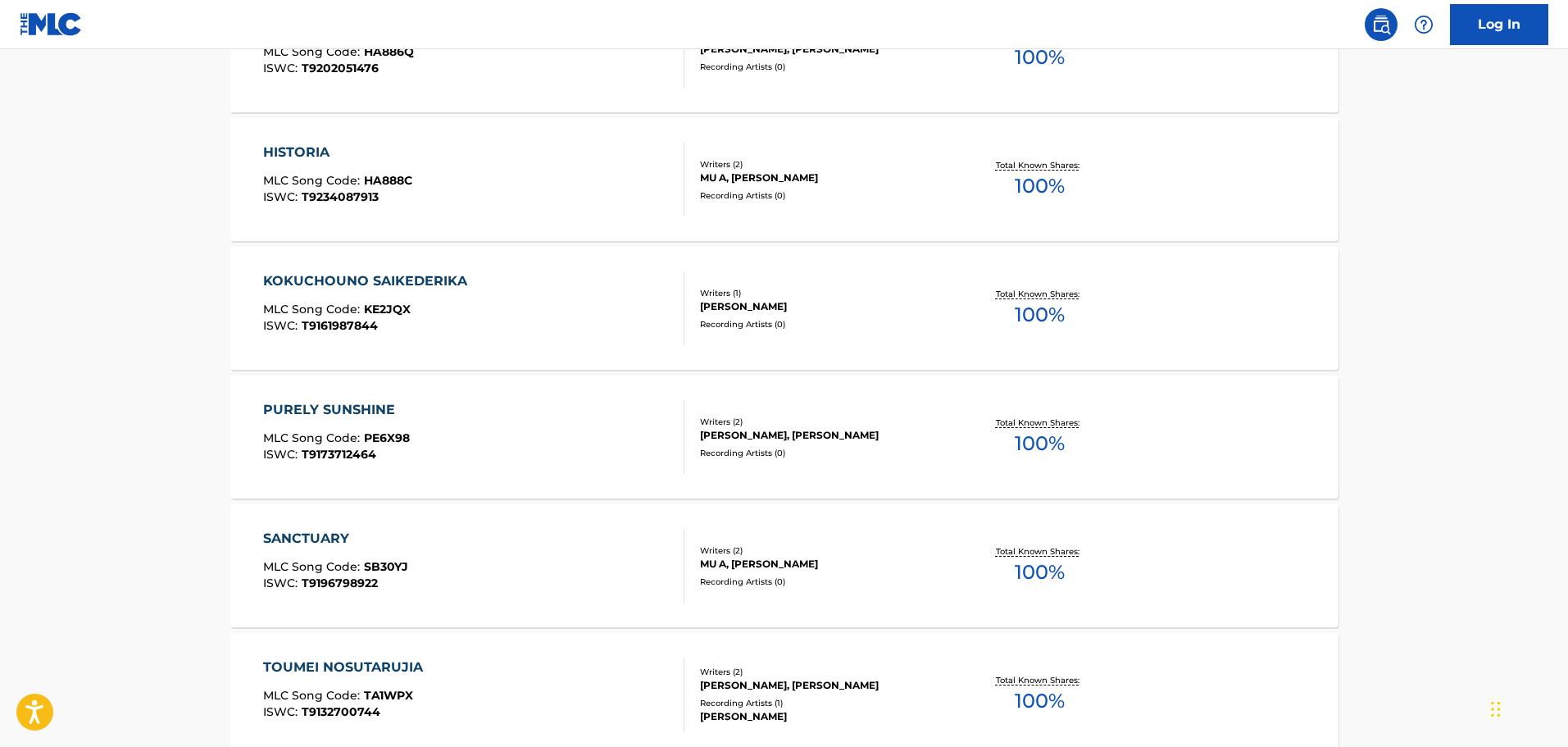
scroll to position [406, 0]
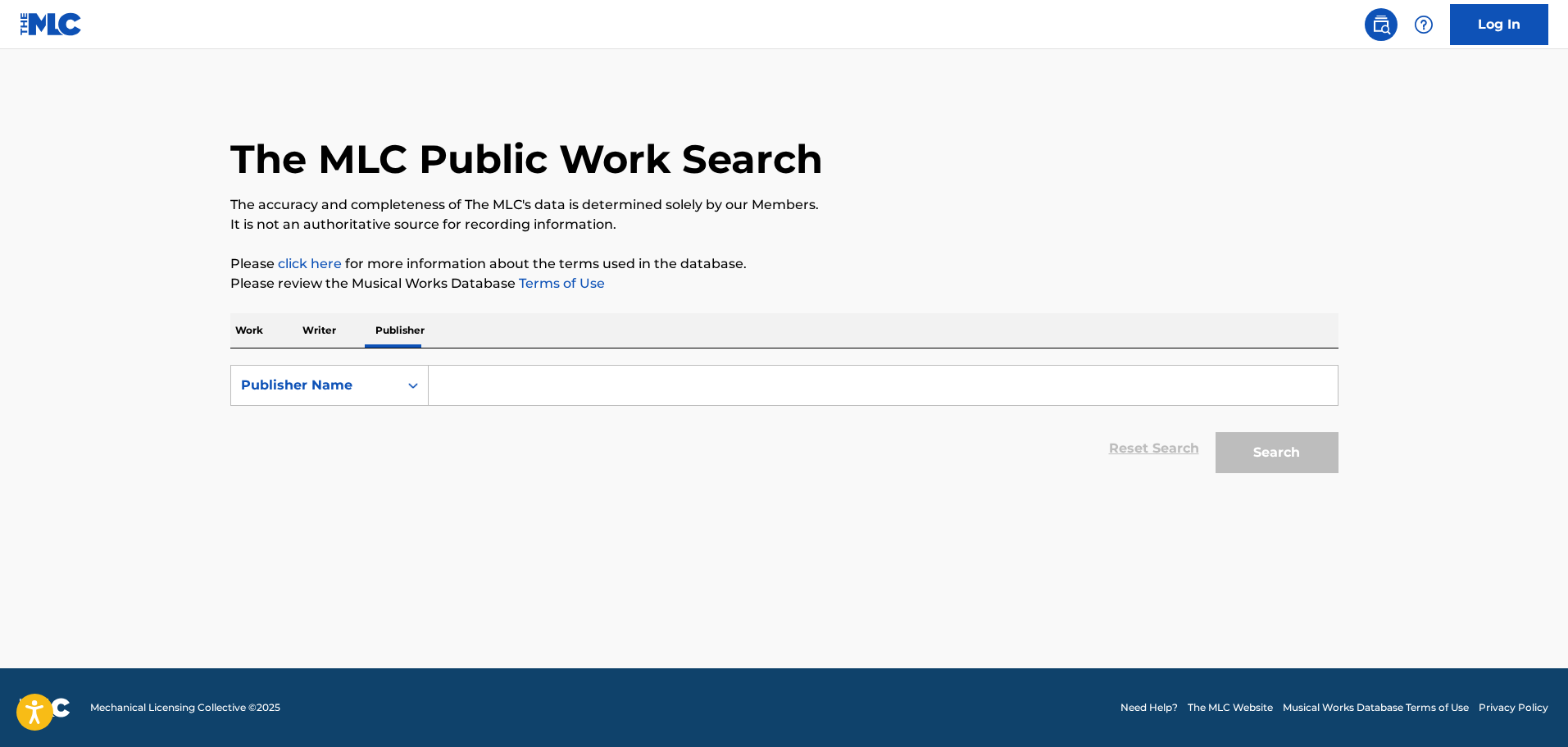
click at [488, 409] on form "SearchWithCriteria01e6cfaf-fc25-45be-9a0d-1f6d66a9db3b Publisher Name Reset Sea…" at bounding box center [784, 424] width 1109 height 117
click at [490, 396] on input "Search Form" at bounding box center [883, 384] width 909 height 39
paste input "FRONTIER WORKS INC MUSIC DIV"
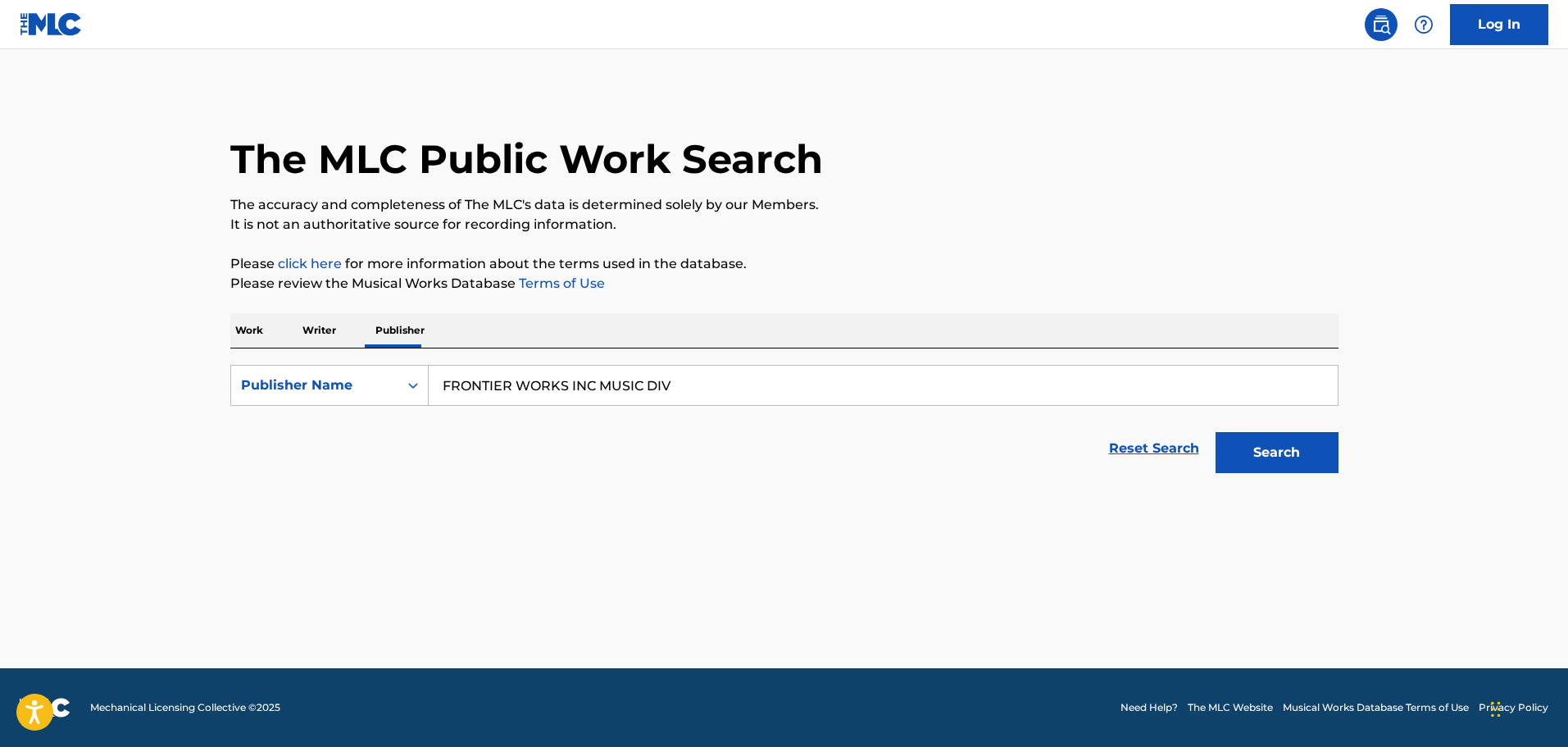
type input "FRONTIER WORKS INC MUSIC DIV"
click at [1277, 461] on button "Search" at bounding box center [1277, 452] width 123 height 41
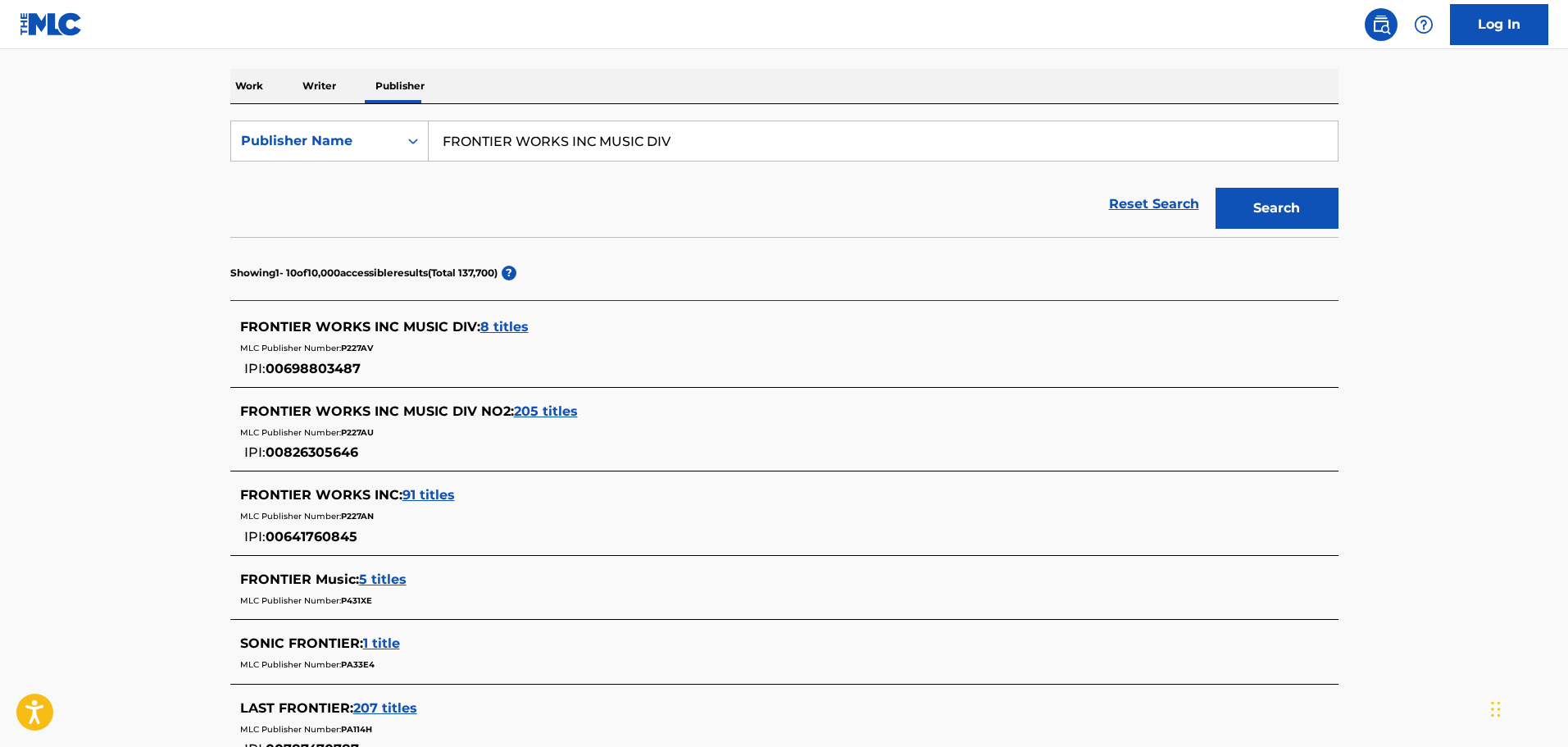
scroll to position [246, 0]
click at [554, 418] on div "FRONTIER WORKS INC MUSIC DIV NO2 : 205 titles" at bounding box center [763, 410] width 1046 height 20
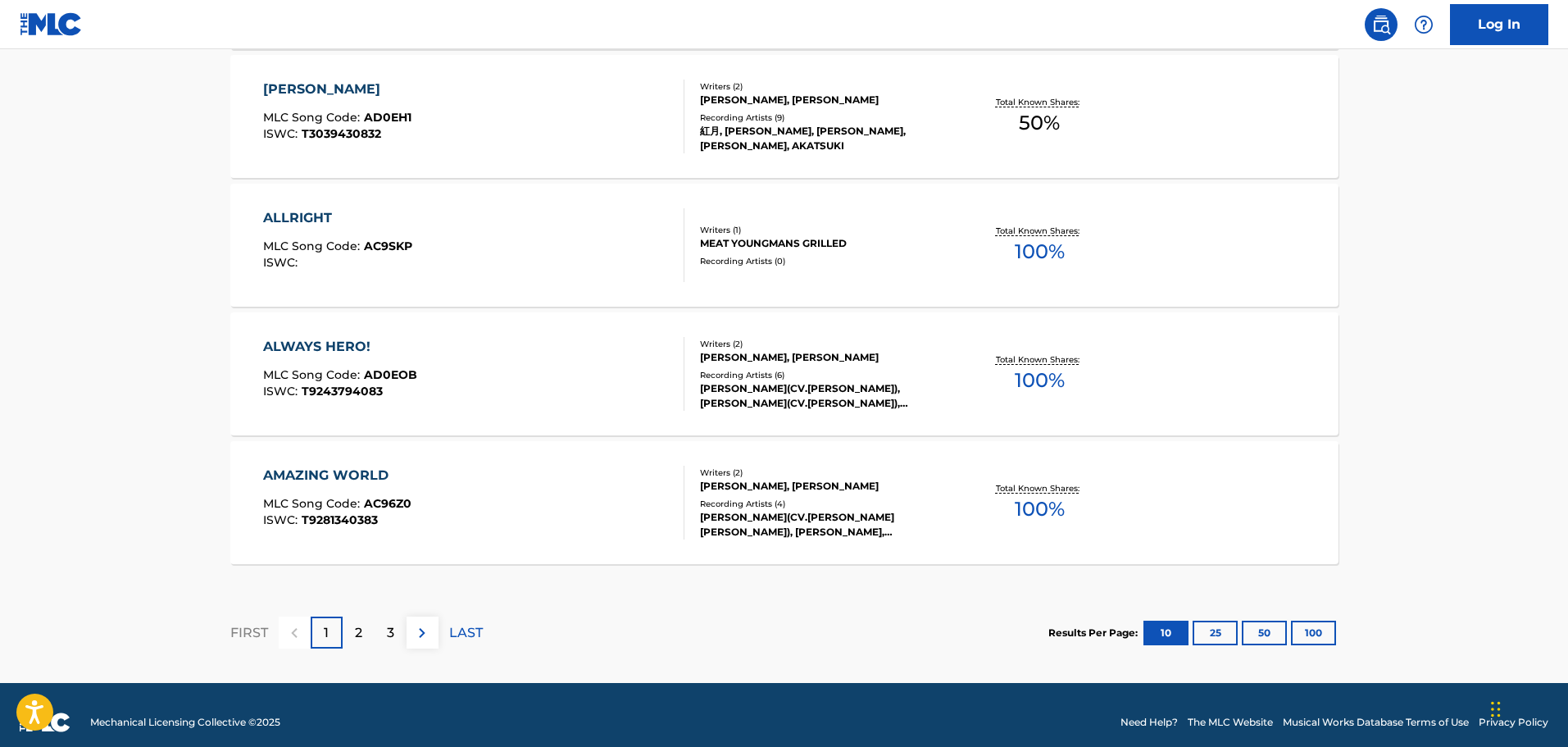
scroll to position [1326, 0]
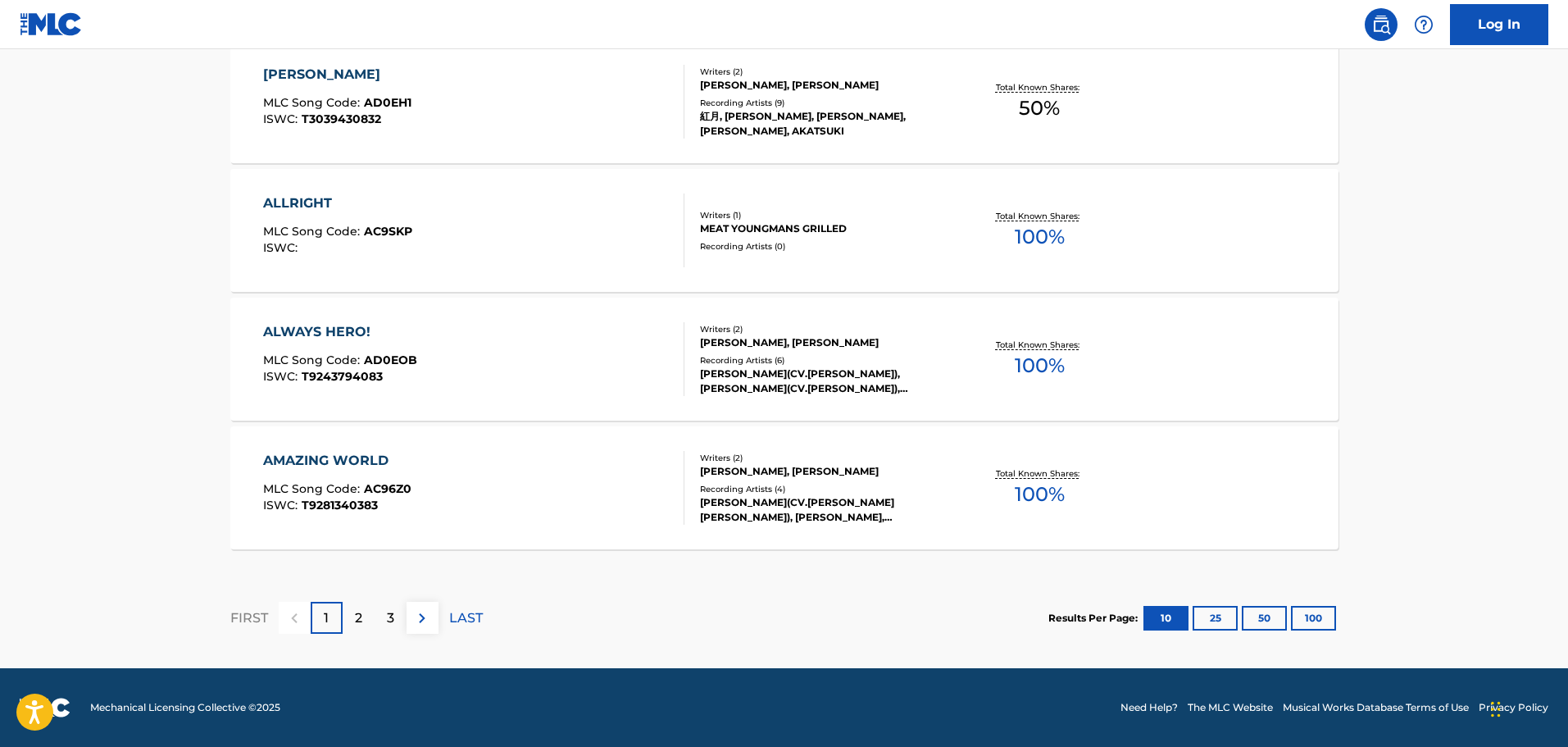
click at [1318, 620] on button "100" at bounding box center [1314, 618] width 45 height 24
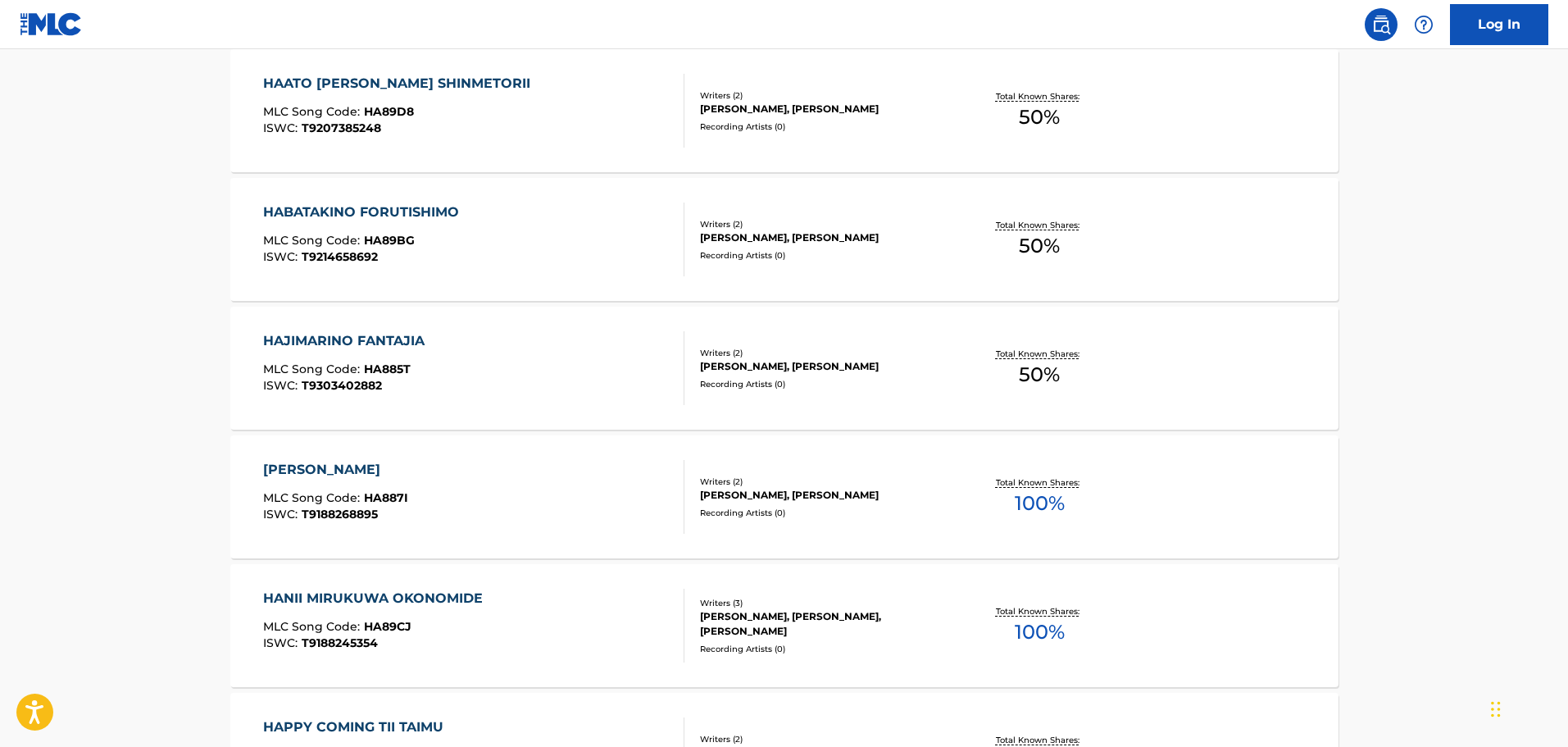
scroll to position [9510, 0]
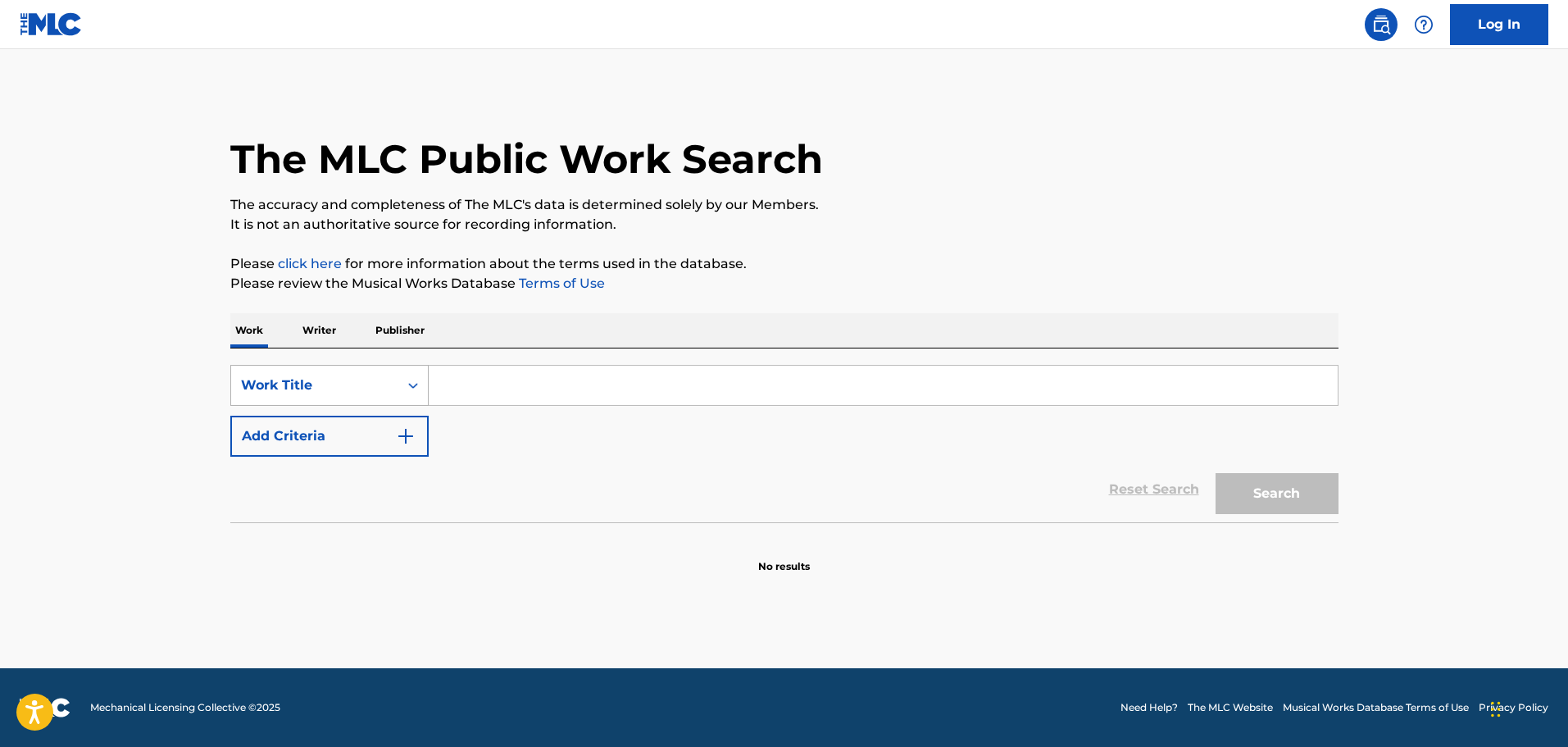
click at [321, 377] on div "Work Title" at bounding box center [315, 385] width 148 height 20
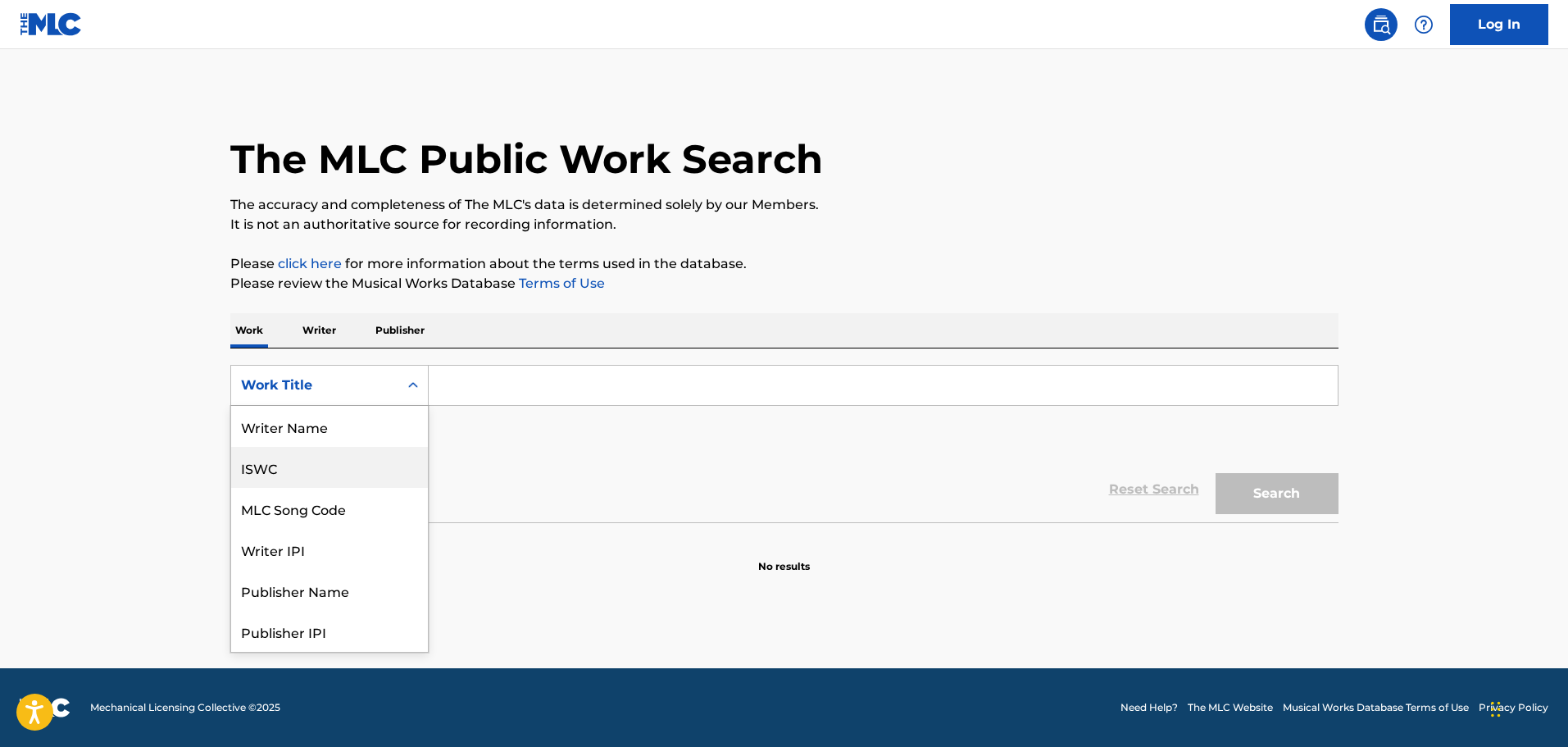
click at [288, 466] on div "ISWC" at bounding box center [330, 467] width 197 height 41
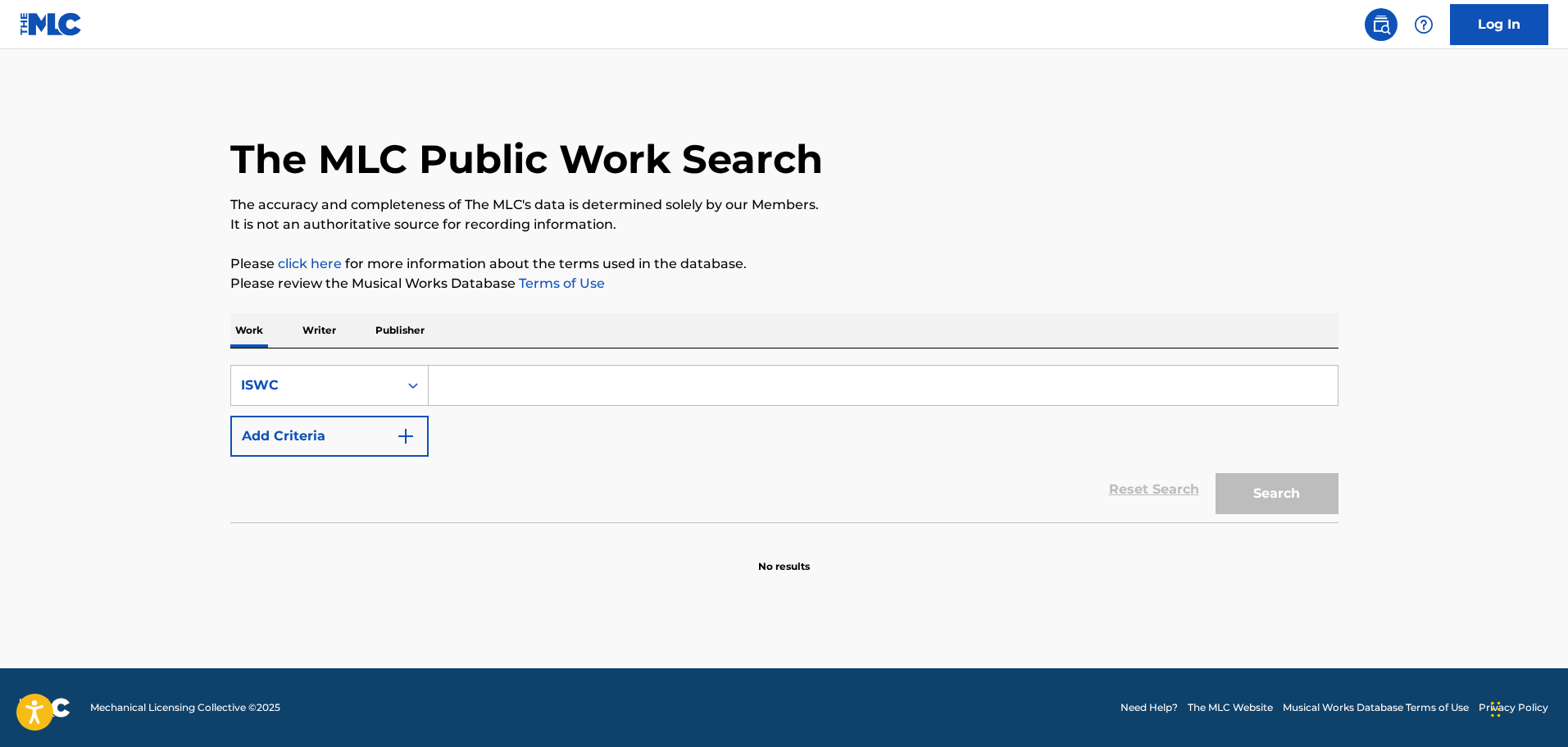
click at [472, 370] on input "Search Form" at bounding box center [883, 384] width 909 height 39
click at [1333, 491] on button "Search" at bounding box center [1277, 493] width 123 height 41
drag, startPoint x: 568, startPoint y: 383, endPoint x: 302, endPoint y: 359, distance: 267.1
click at [302, 359] on div "SearchWithCriteria83572a75-4353-4eb8-b112-f88a37130a4a ISWC T1011508215 Add Cri…" at bounding box center [784, 436] width 1109 height 174
paste input "526022"
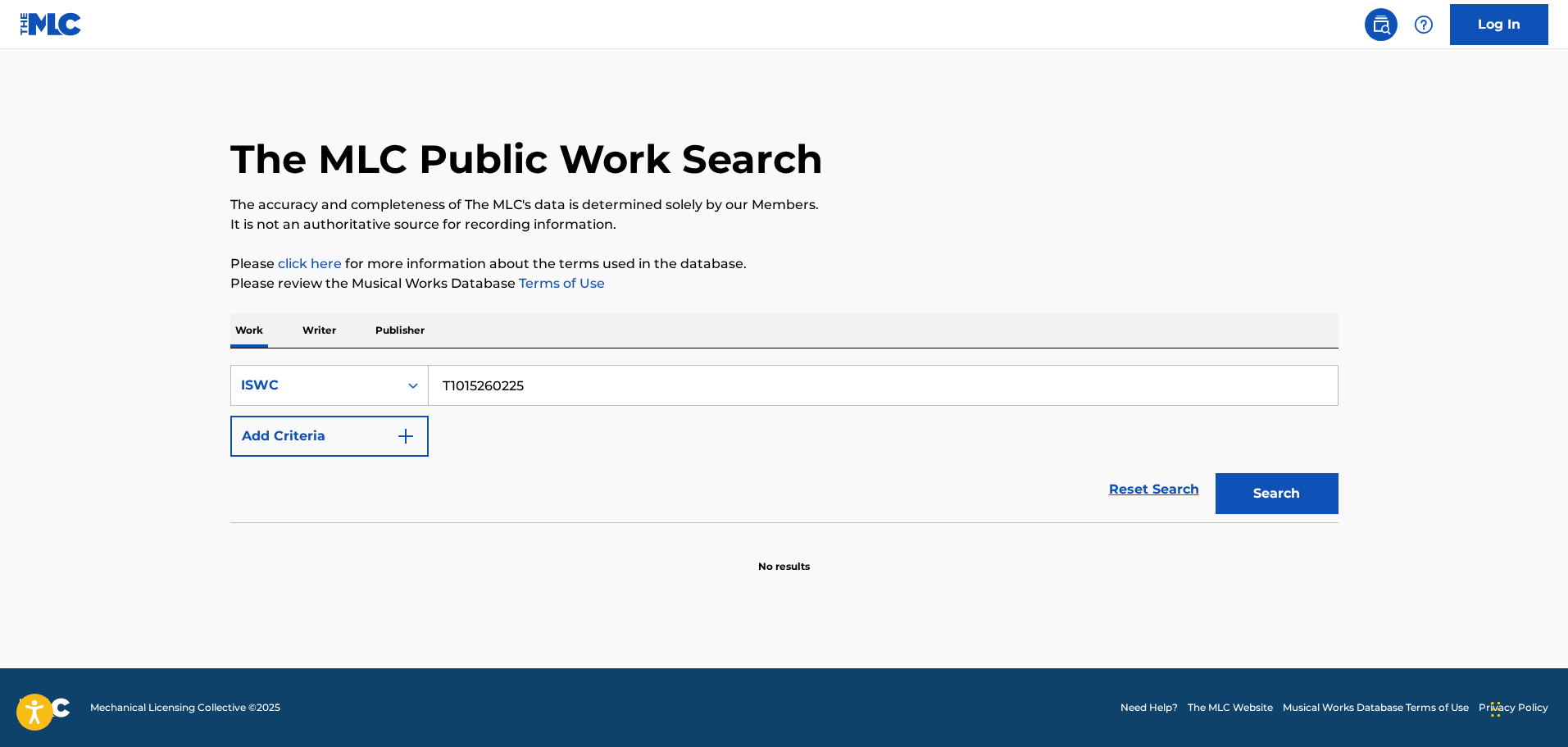
click at [1300, 494] on button "Search" at bounding box center [1277, 493] width 123 height 41
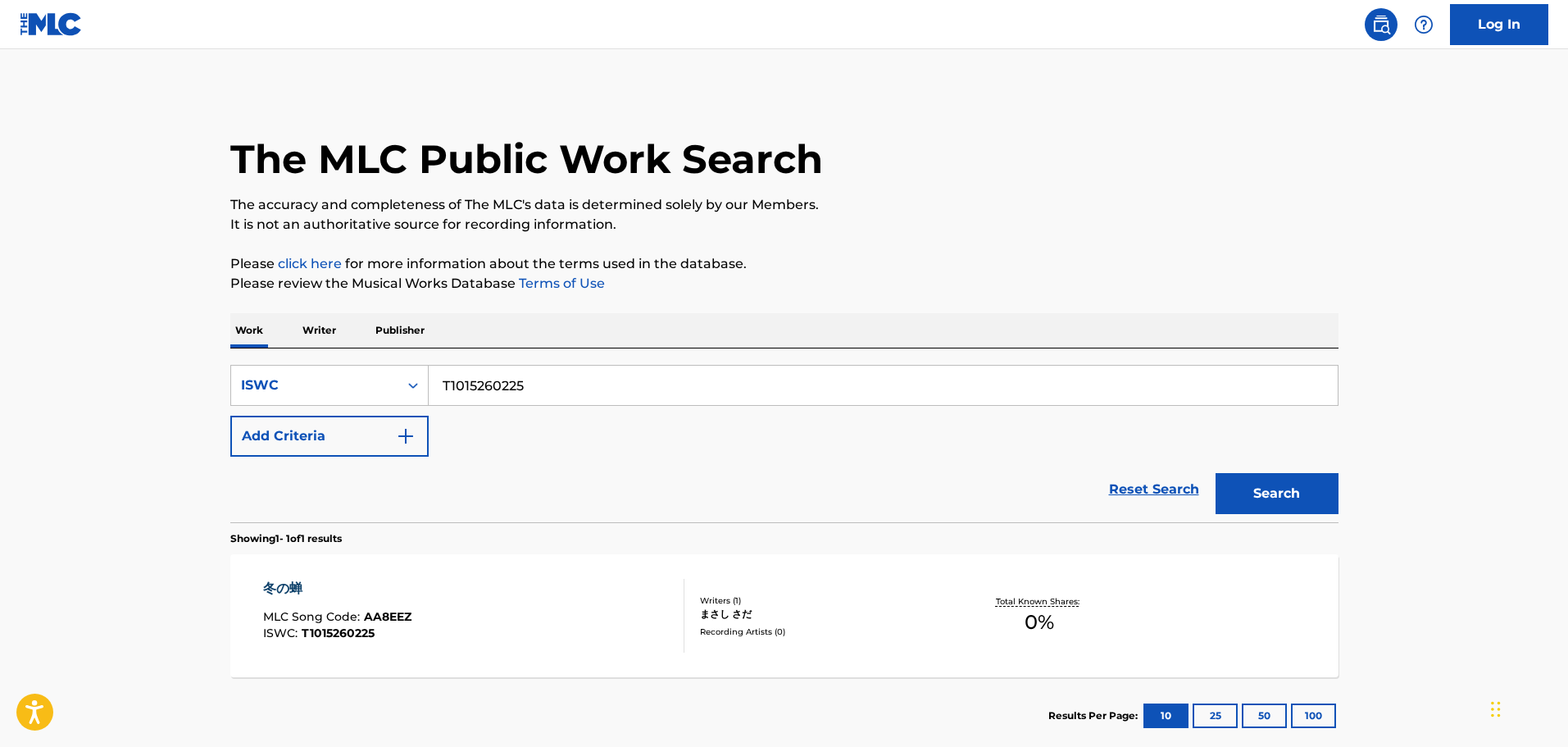
scroll to position [94, 0]
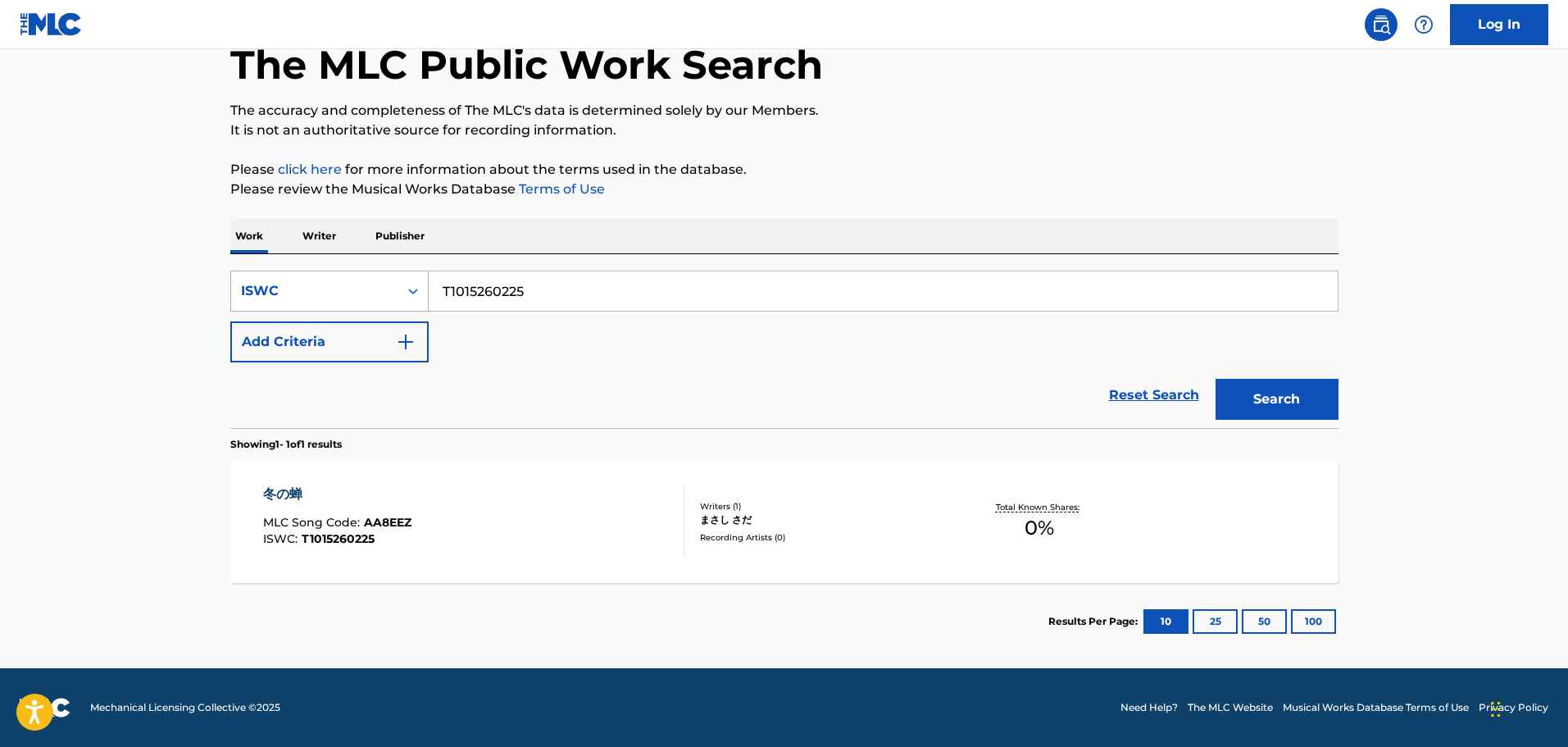
drag, startPoint x: 530, startPoint y: 293, endPoint x: 288, endPoint y: 276, distance: 242.6
click at [288, 276] on div "SearchWithCriteria83572a75-4353-4eb8-b112-f88a37130a4a ISWC T1015260225" at bounding box center [784, 290] width 1109 height 41
paste input "9132700744"
type input "T9132700744"
click at [1251, 376] on div "Search" at bounding box center [1273, 395] width 131 height 65
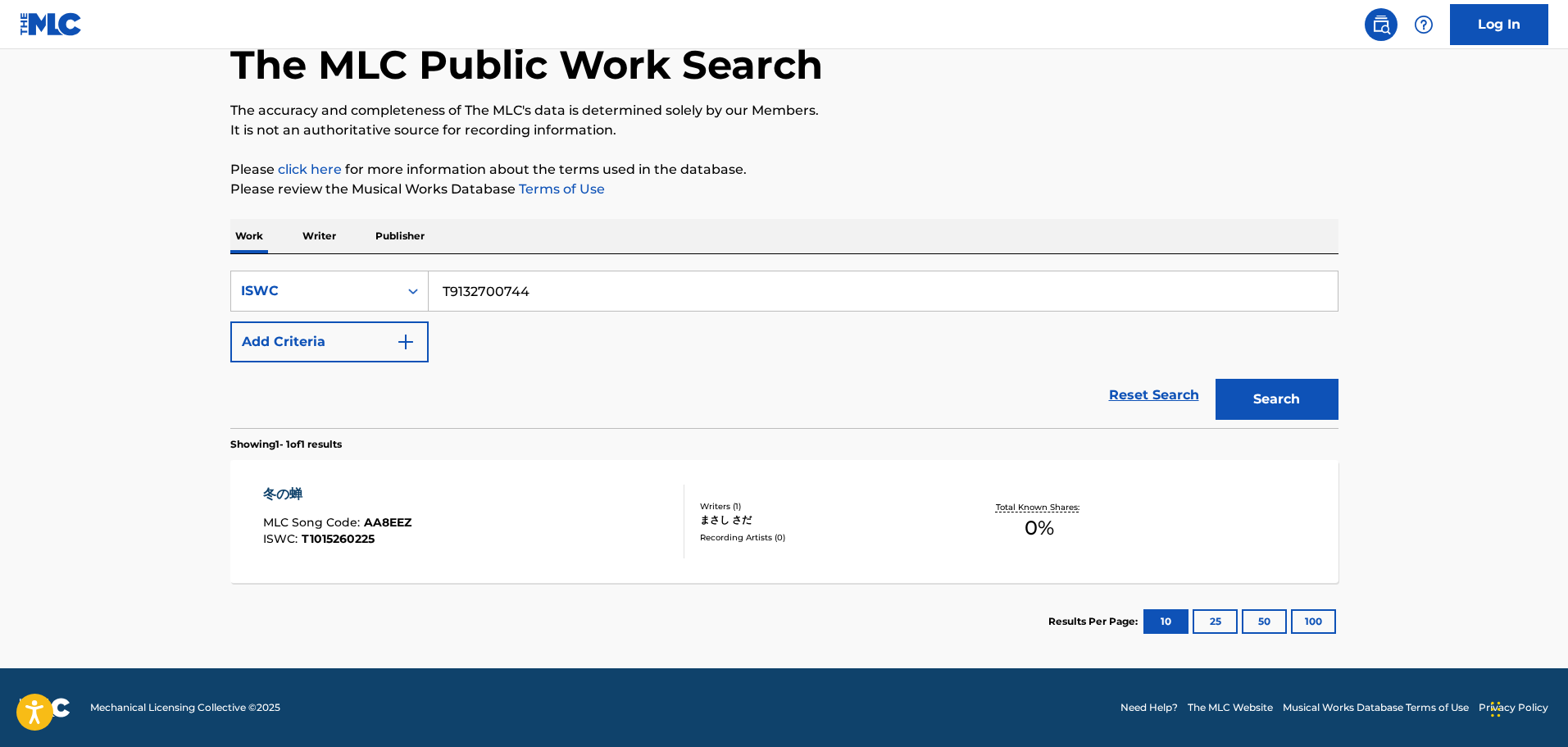
click at [1257, 397] on button "Search" at bounding box center [1277, 399] width 123 height 41
click at [1052, 523] on span "100 %" at bounding box center [1040, 528] width 50 height 30
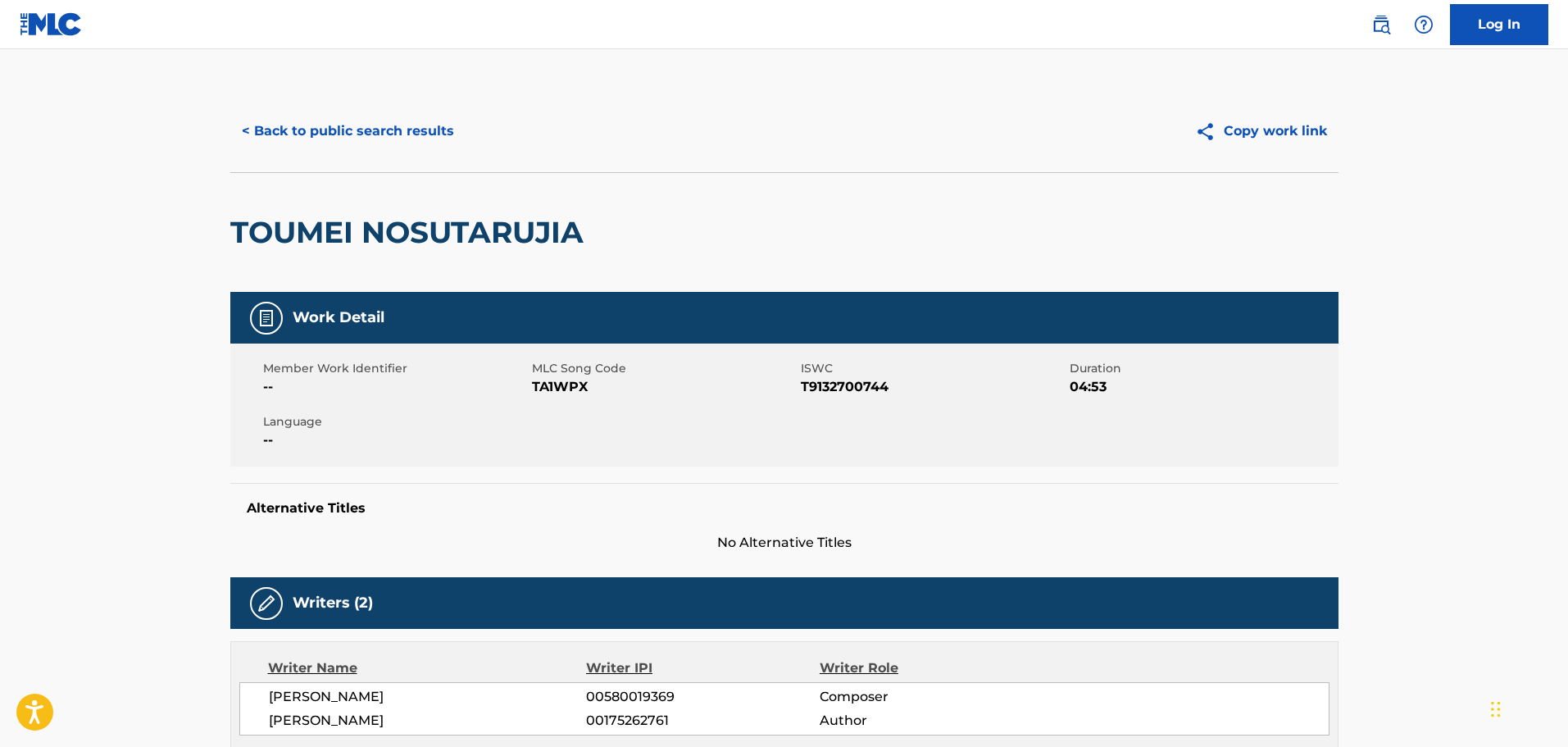
click at [59, 37] on link at bounding box center [51, 24] width 63 height 49
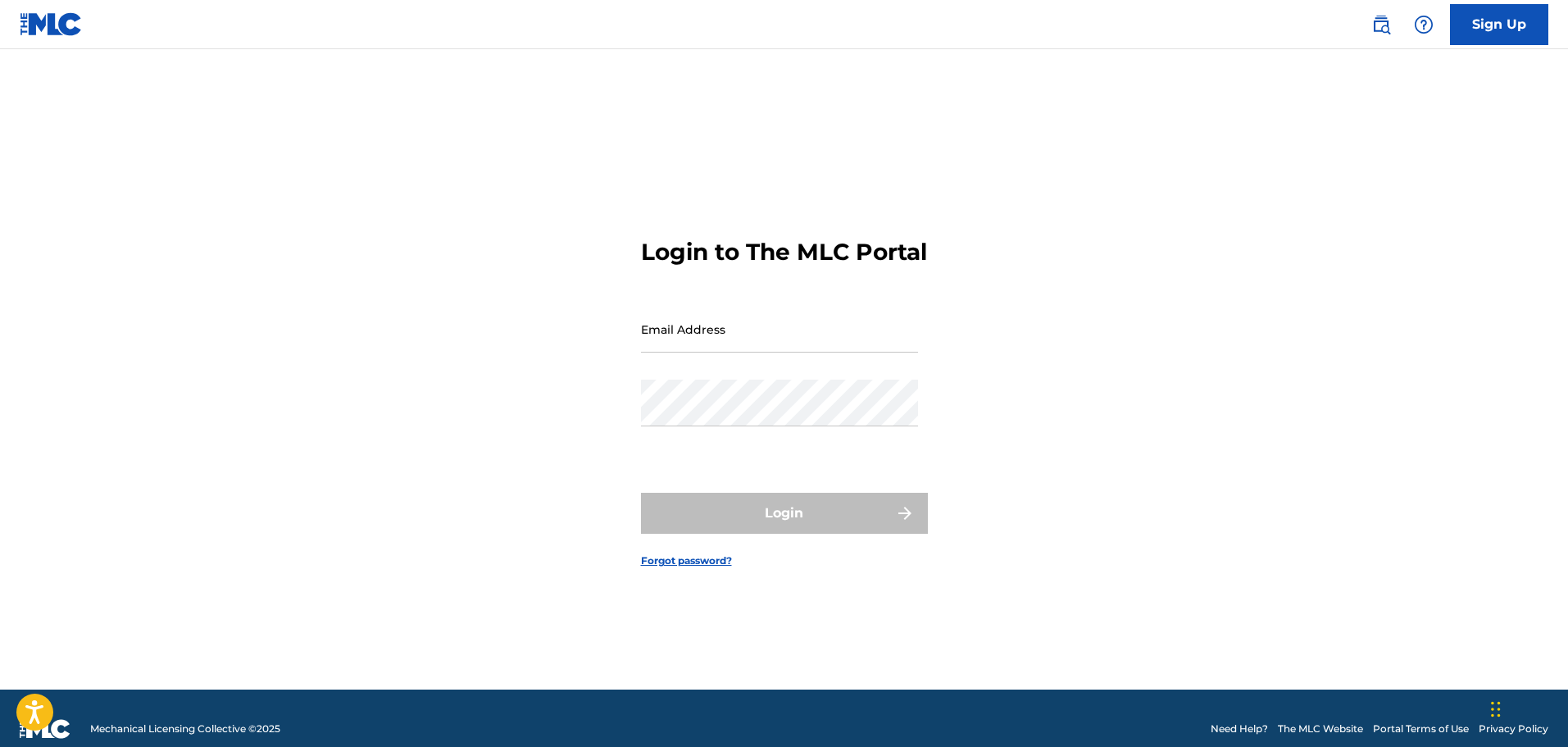
click at [34, 23] on img at bounding box center [51, 23] width 63 height 23
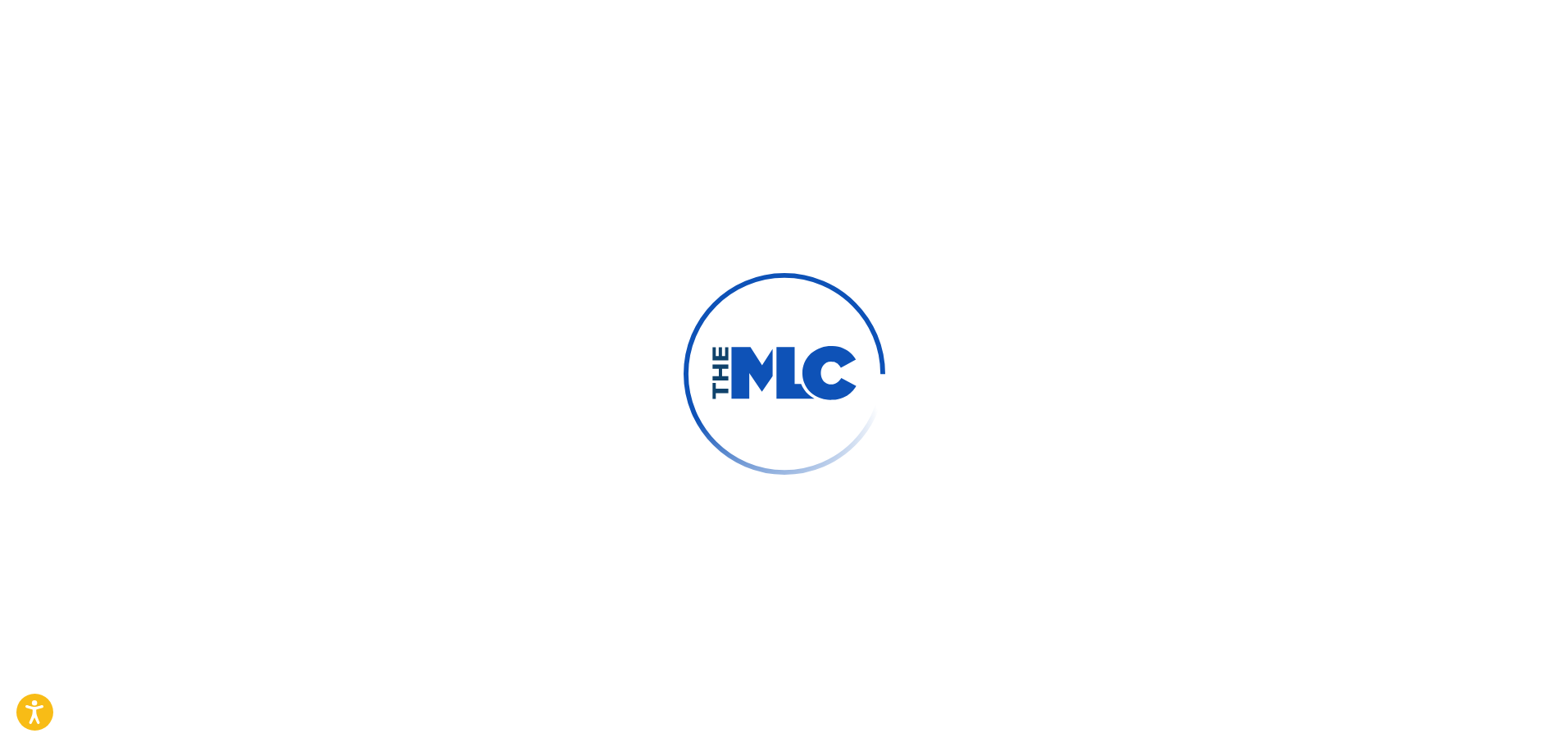
scroll to position [51, 0]
